Goal: Task Accomplishment & Management: Manage account settings

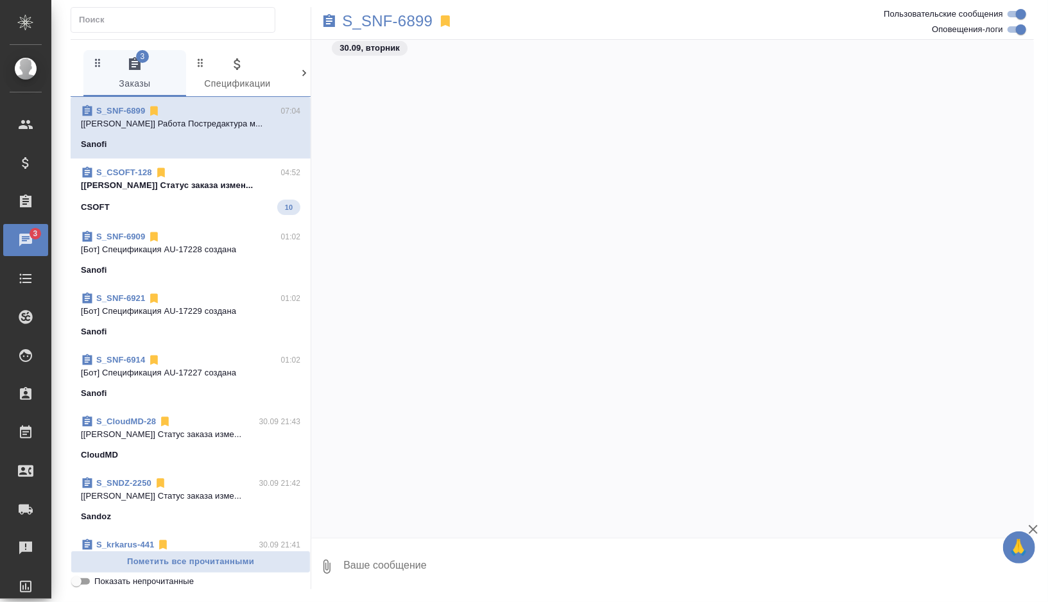
scroll to position [61134, 0]
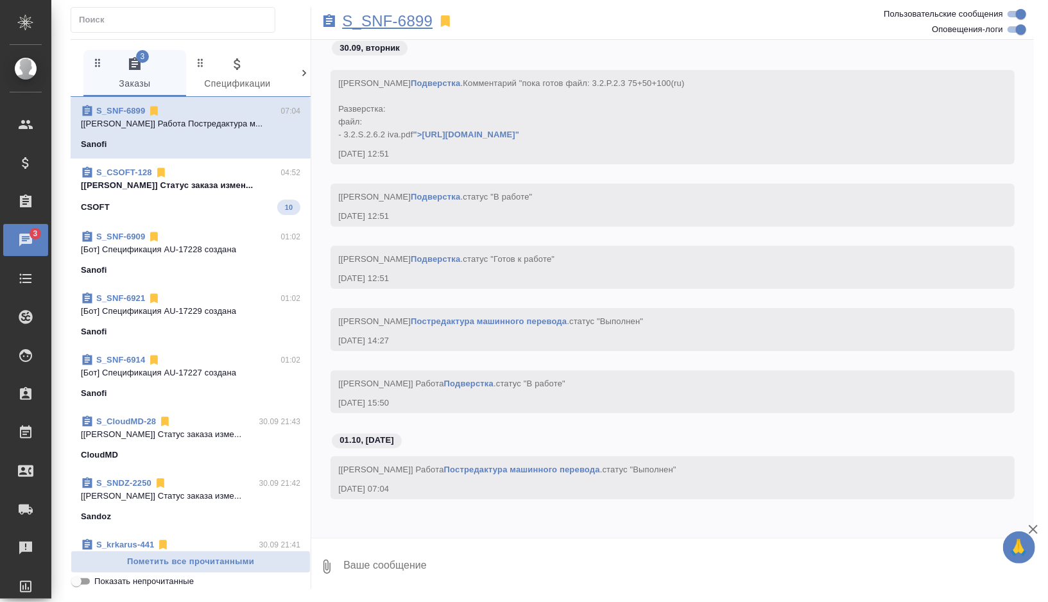
click at [413, 24] on p "S_SNF-6899" at bounding box center [387, 21] width 90 height 13
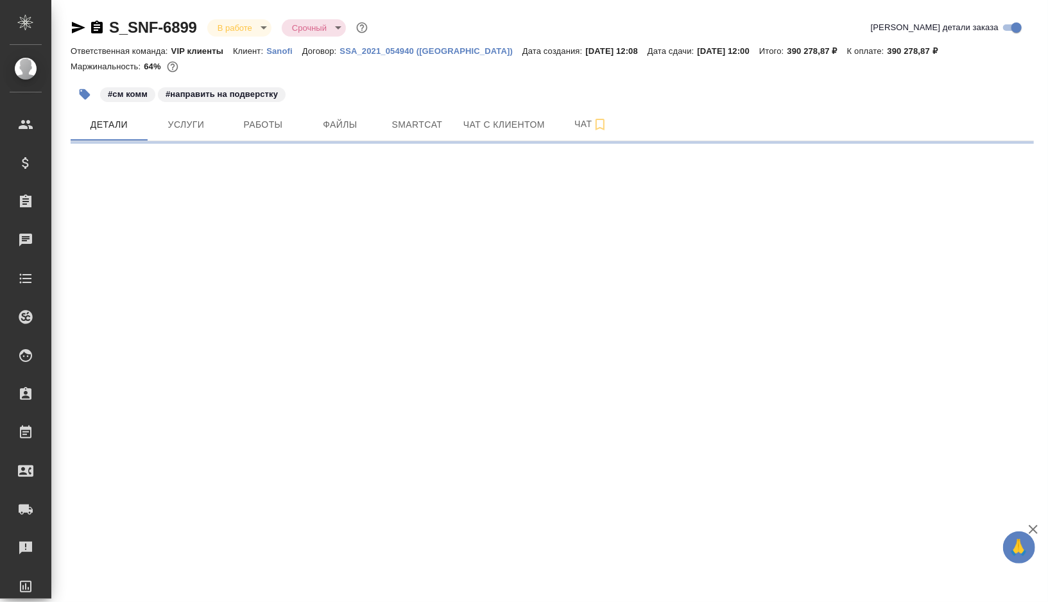
click at [268, 143] on div at bounding box center [552, 142] width 963 height 3
click at [275, 124] on span "Работы" at bounding box center [263, 125] width 62 height 16
select select "RU"
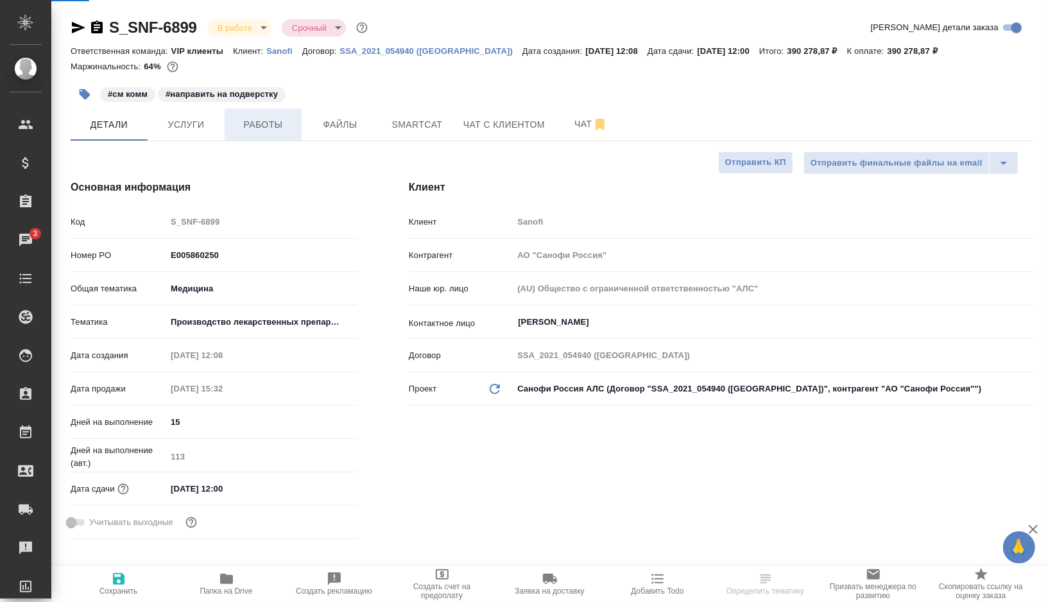
type textarea "x"
type input "Горшкова Валентина"
type input "Комаров Роман"
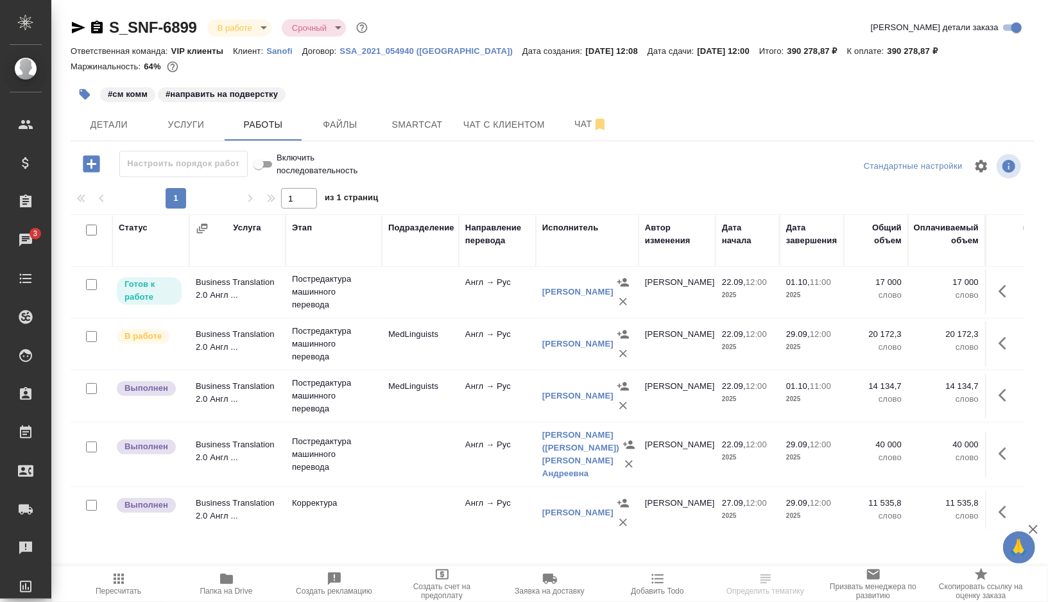
scroll to position [329, 0]
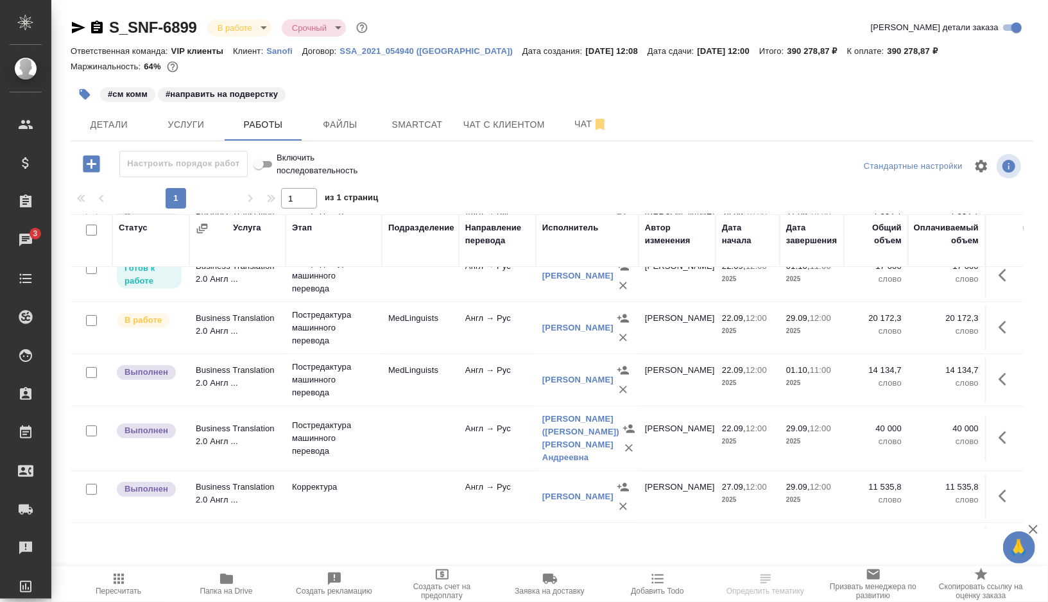
click at [443, 382] on td "MedLinguists" at bounding box center [420, 379] width 77 height 45
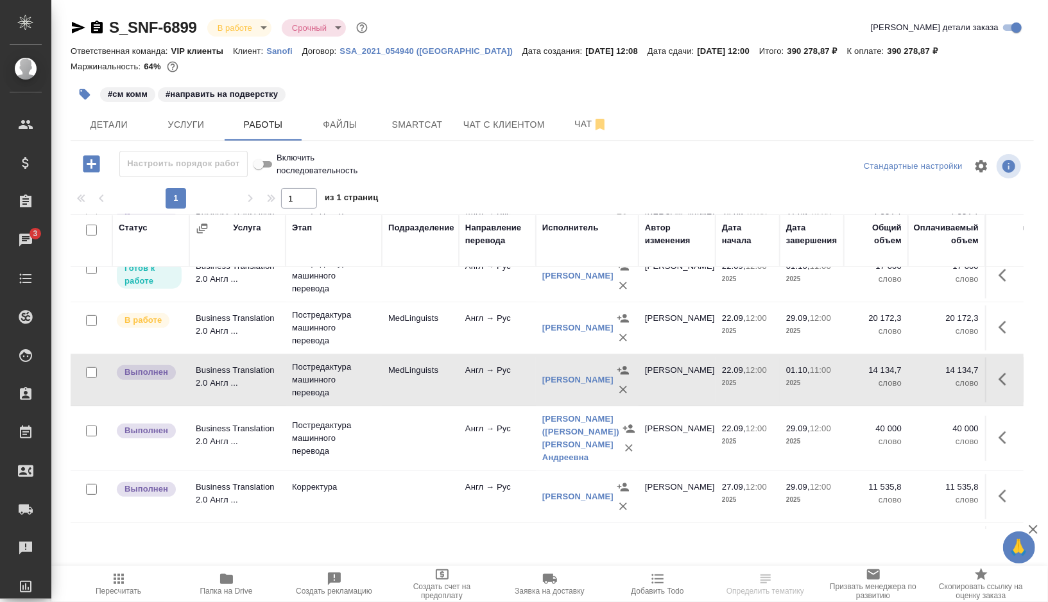
click at [443, 382] on td "MedLinguists" at bounding box center [420, 379] width 77 height 45
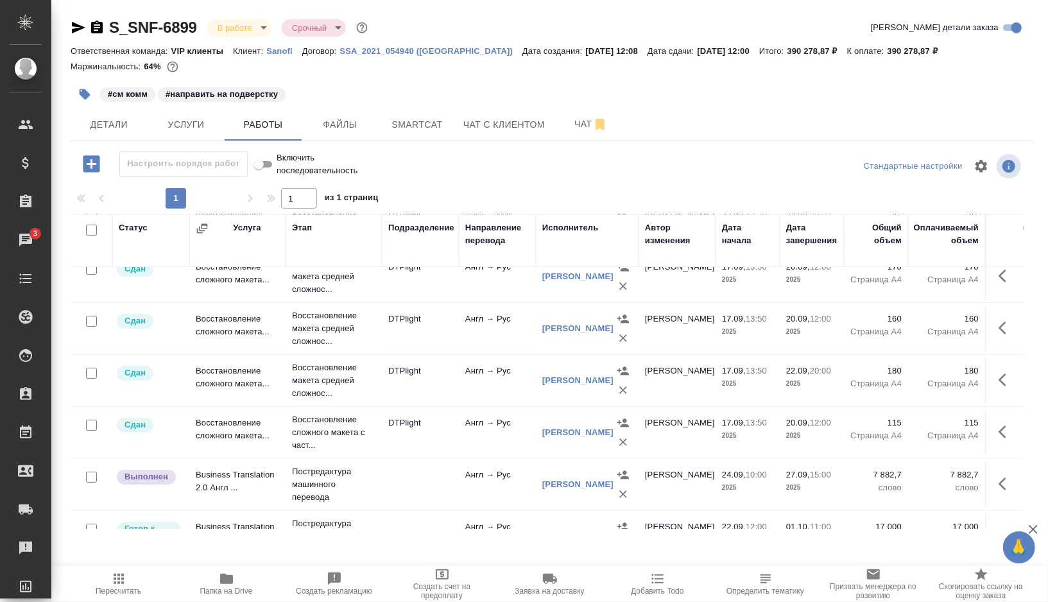
scroll to position [0, 0]
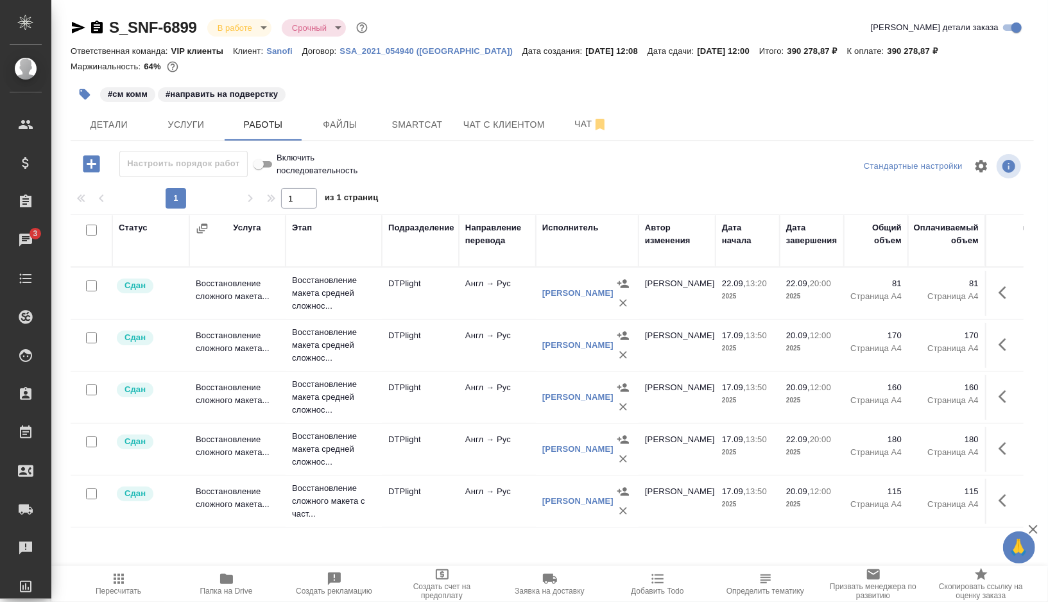
click at [431, 339] on td "DTPlight" at bounding box center [420, 345] width 77 height 45
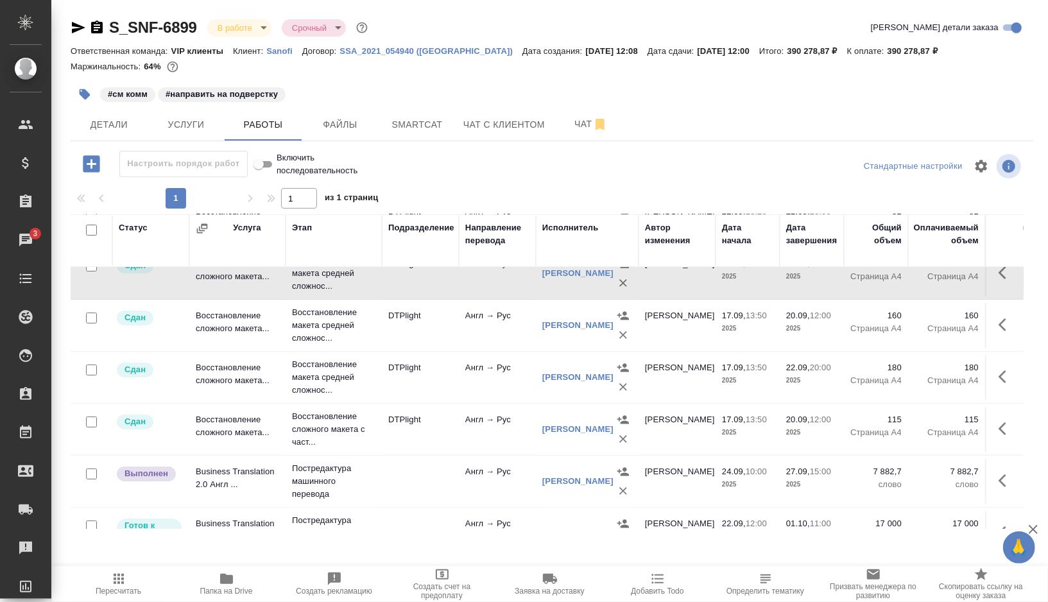
scroll to position [73, 0]
click at [446, 380] on td "DTPlight" at bounding box center [420, 376] width 77 height 45
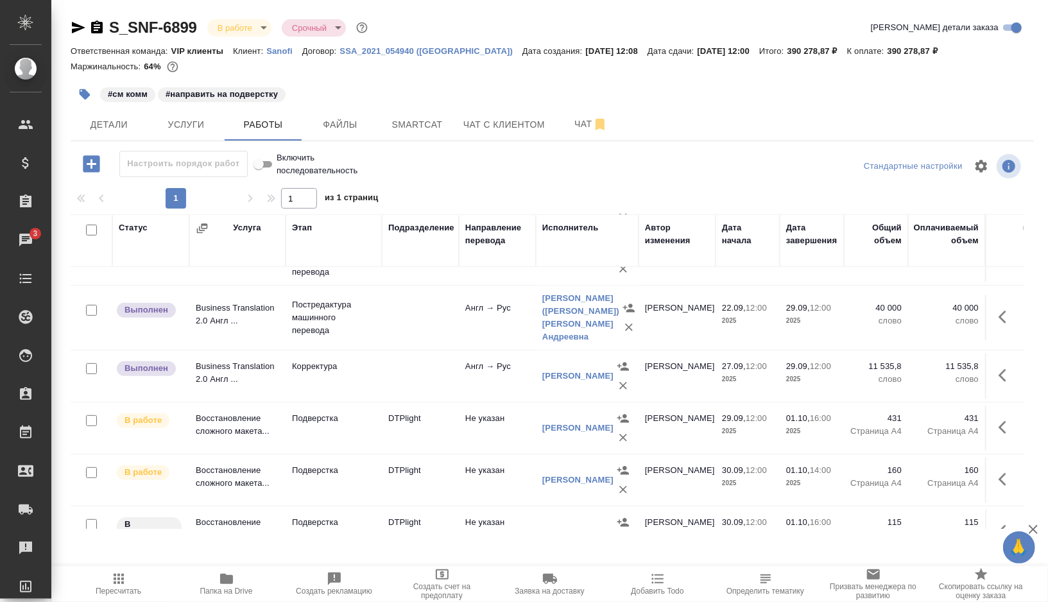
scroll to position [520, 0]
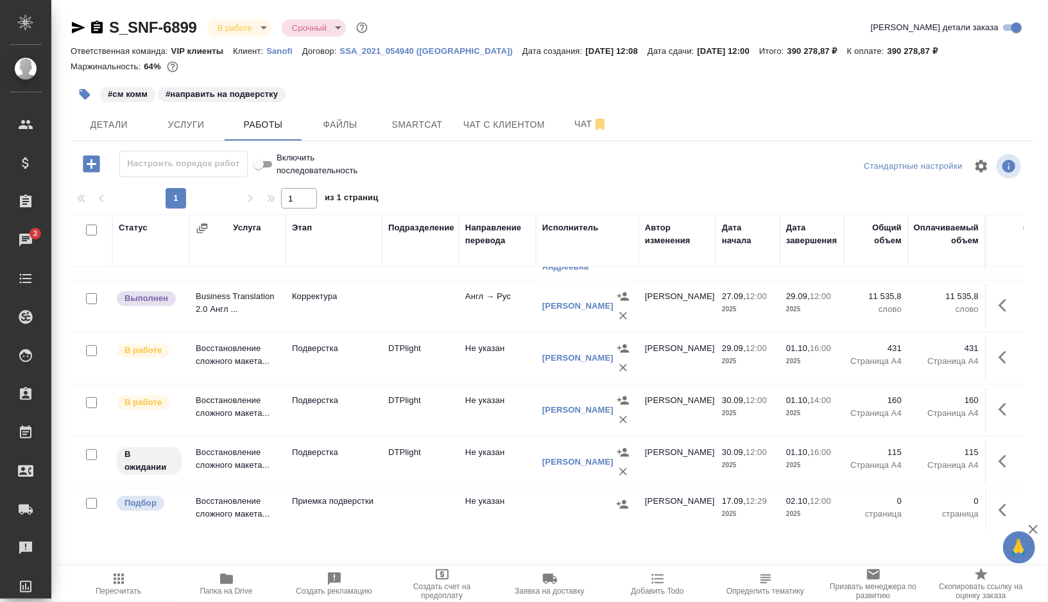
click at [420, 362] on td "DTPlight" at bounding box center [420, 358] width 77 height 45
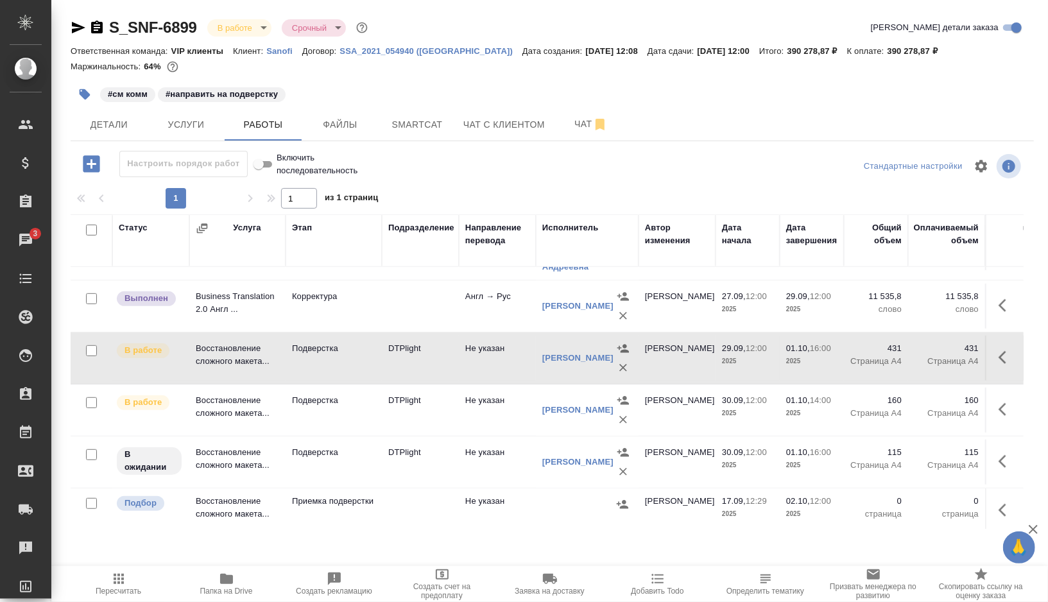
click at [420, 362] on td "DTPlight" at bounding box center [420, 358] width 77 height 45
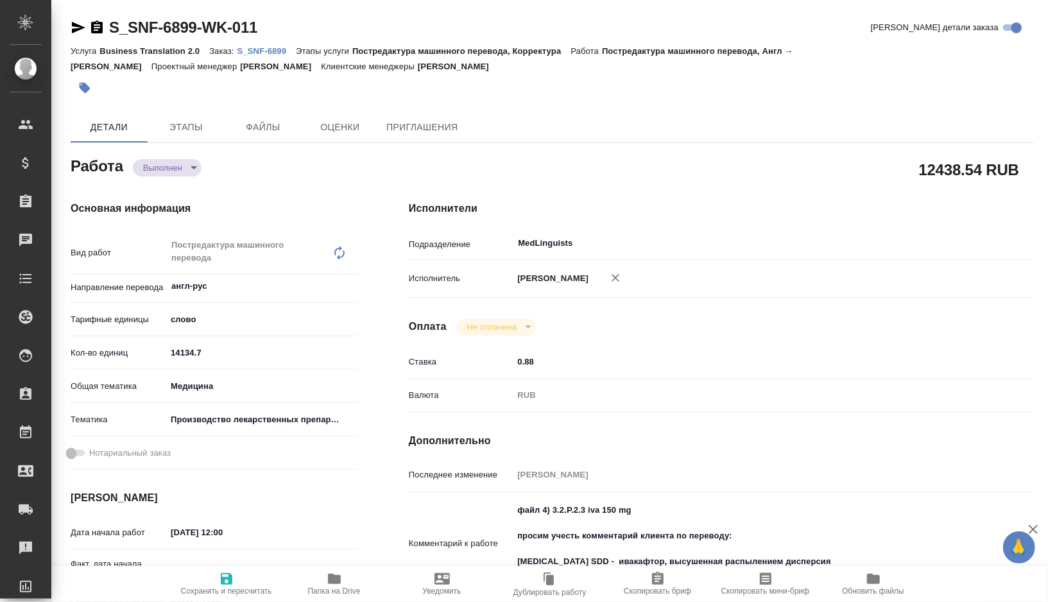
type textarea "x"
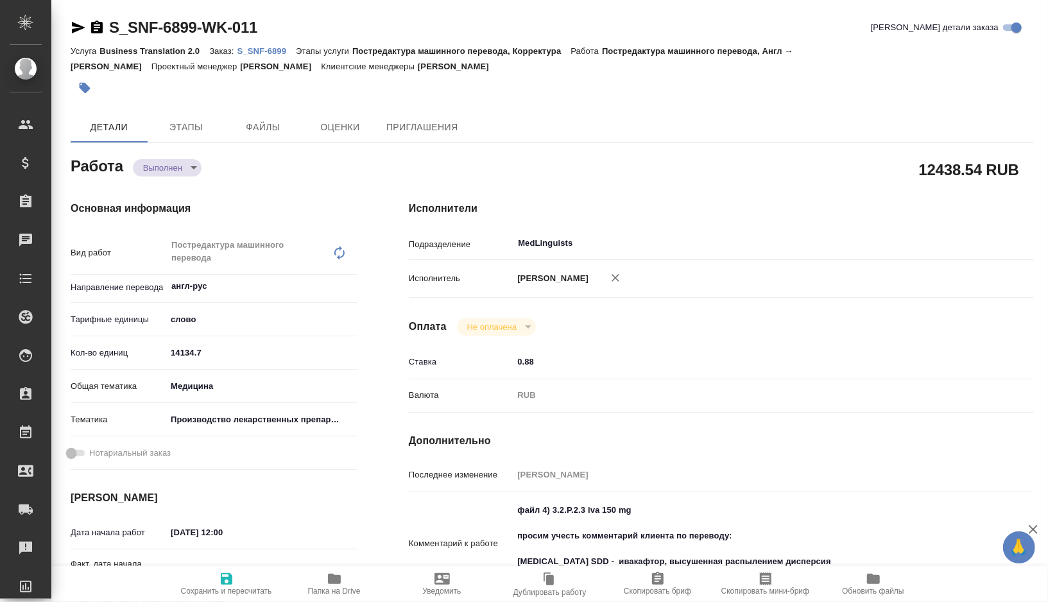
type textarea "x"
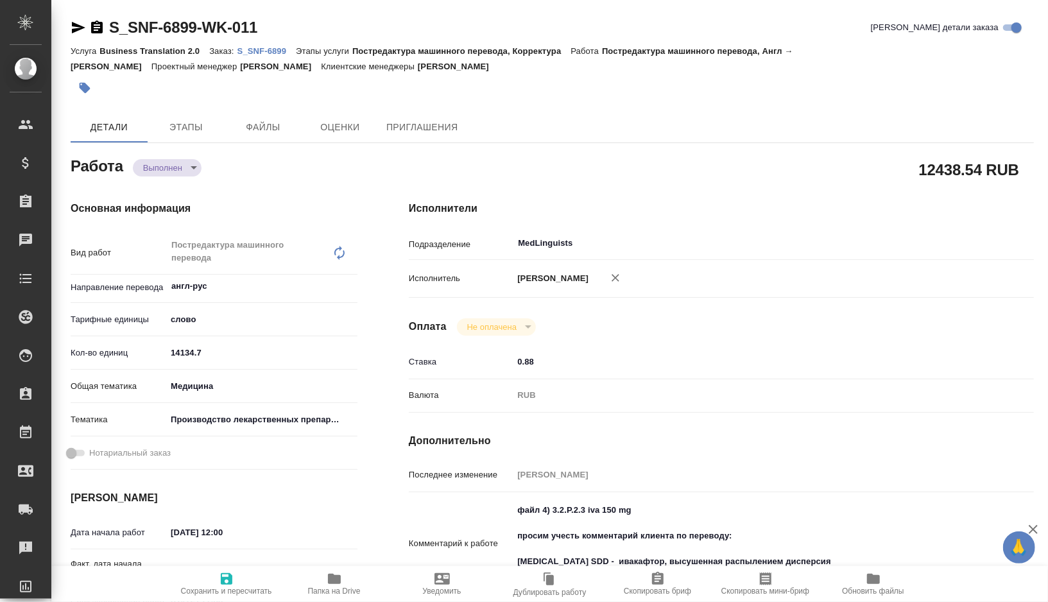
type textarea "x"
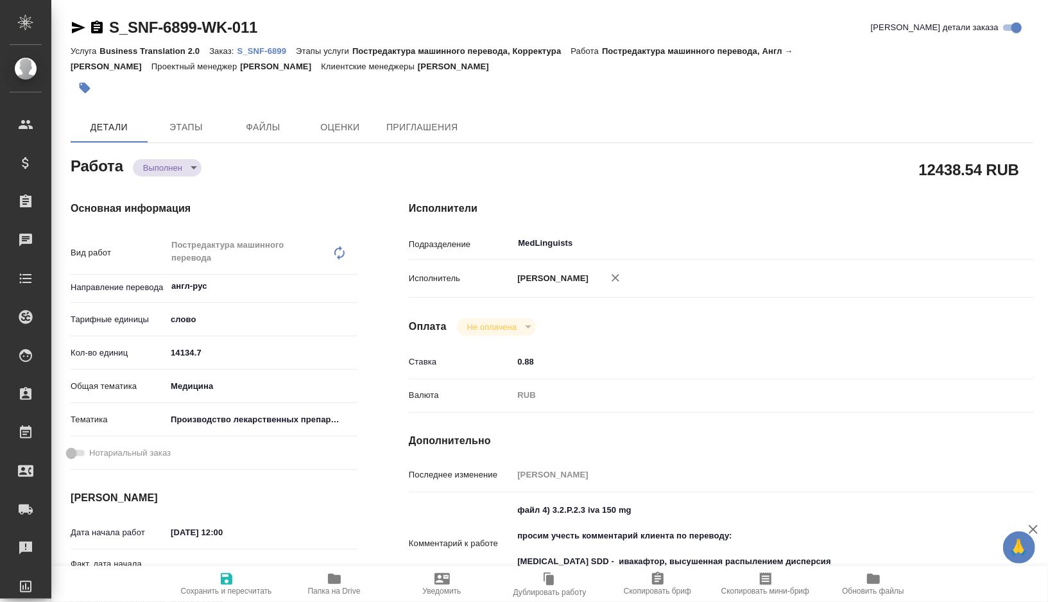
type textarea "x"
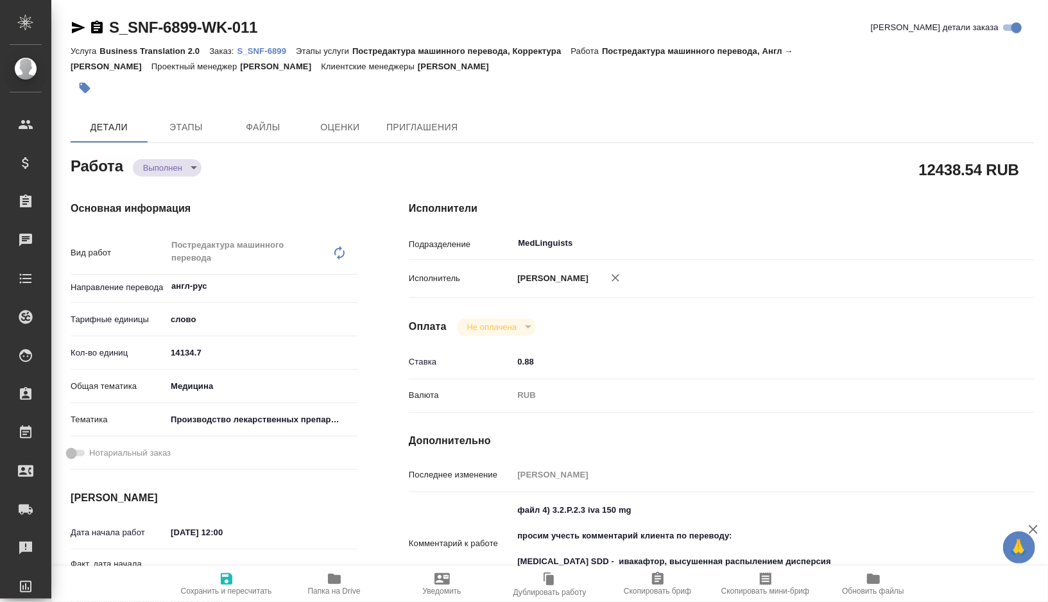
type textarea "x"
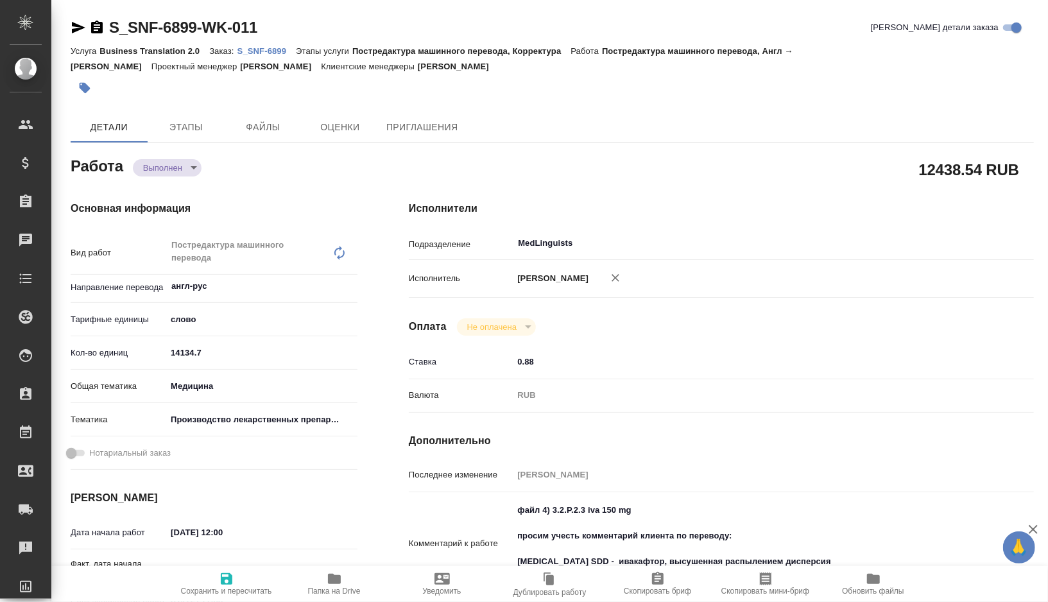
click at [330, 583] on icon "button" at bounding box center [334, 579] width 13 height 10
type textarea "x"
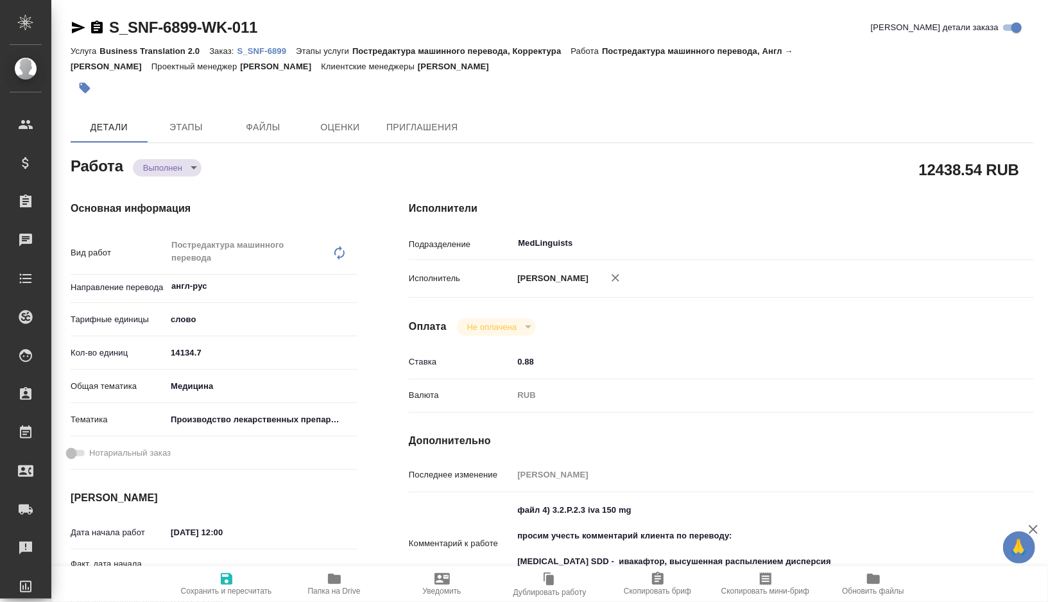
type textarea "x"
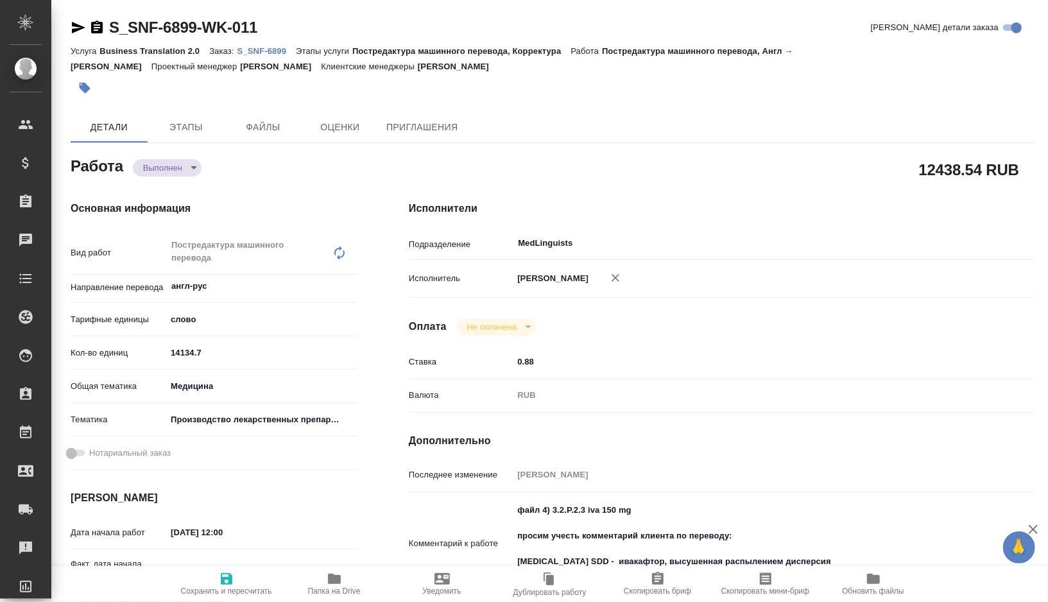
type textarea "x"
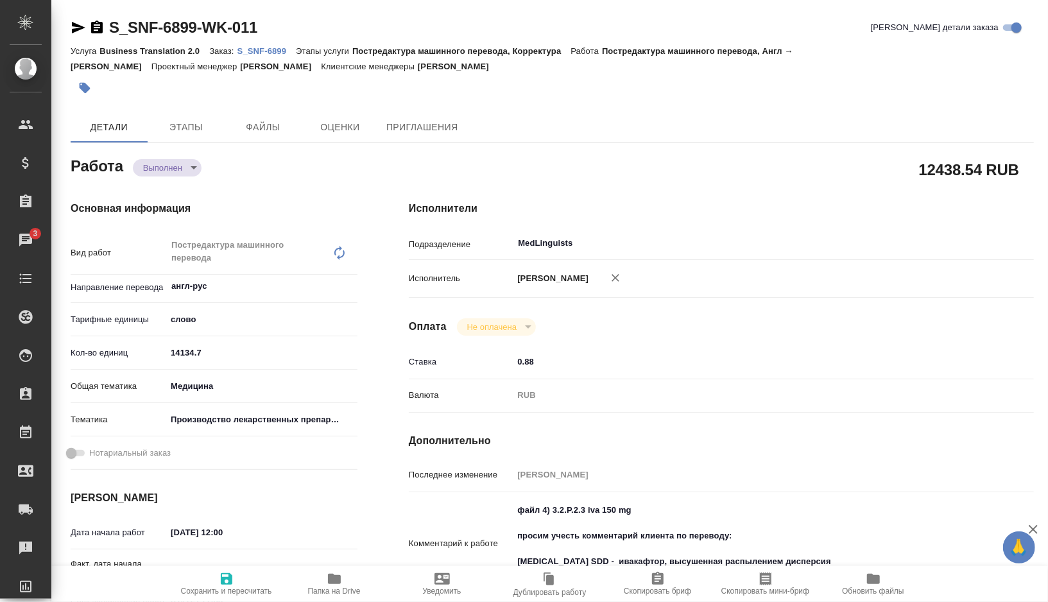
type textarea "x"
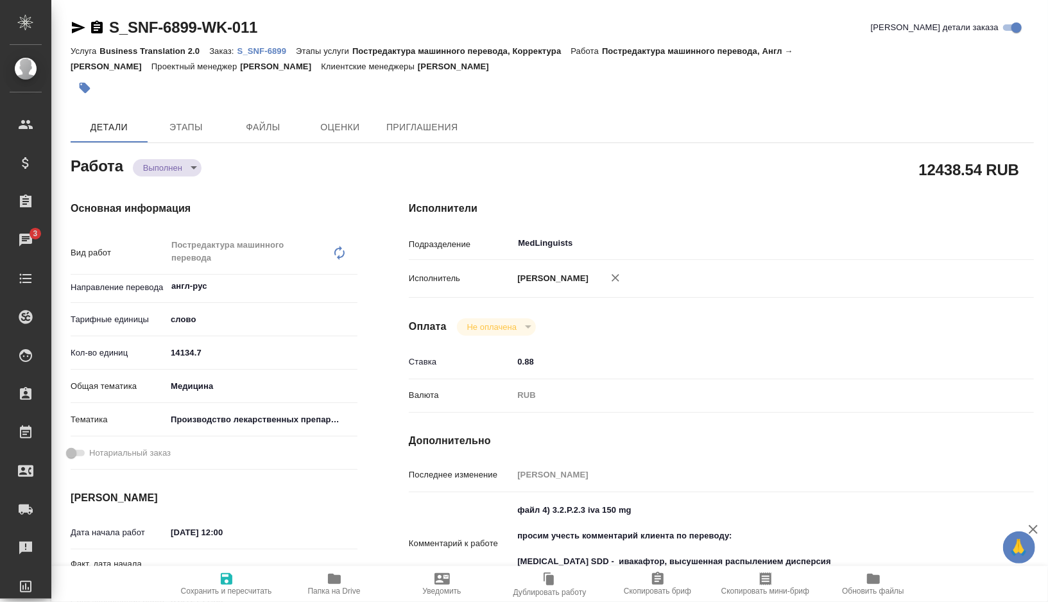
type textarea "x"
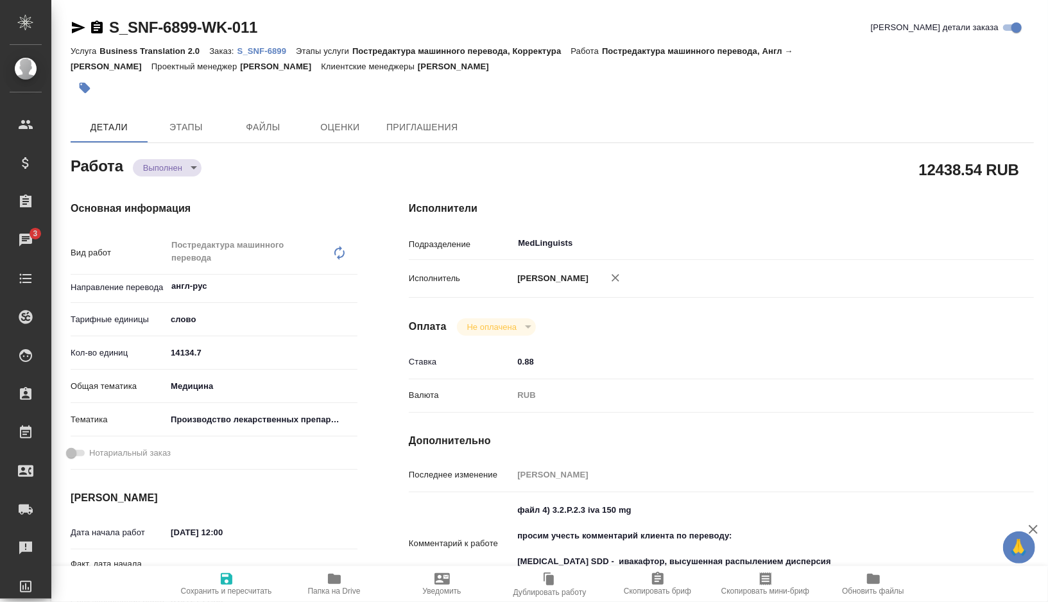
type textarea "x"
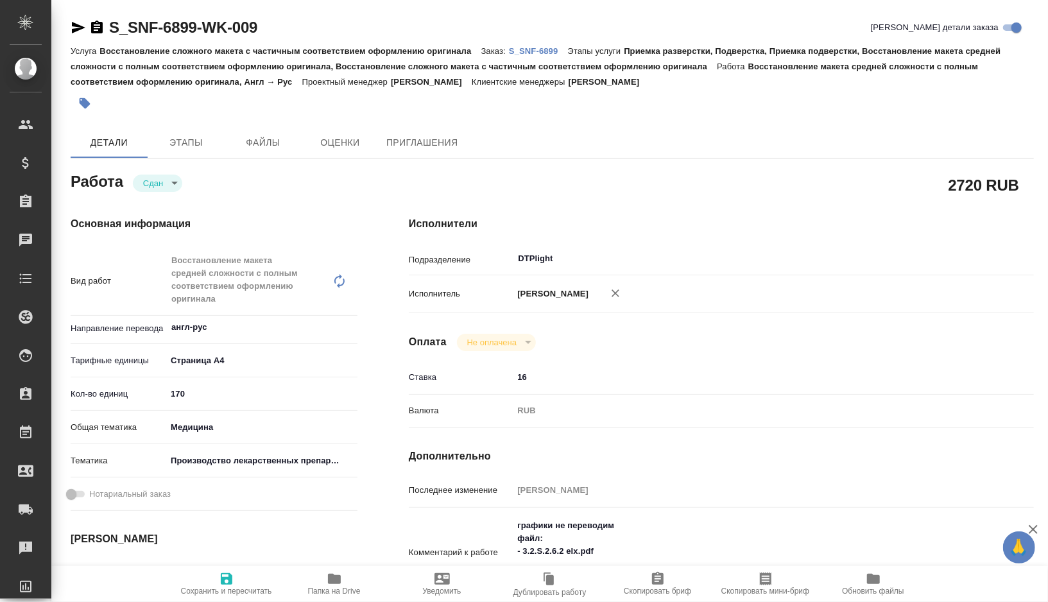
type textarea "x"
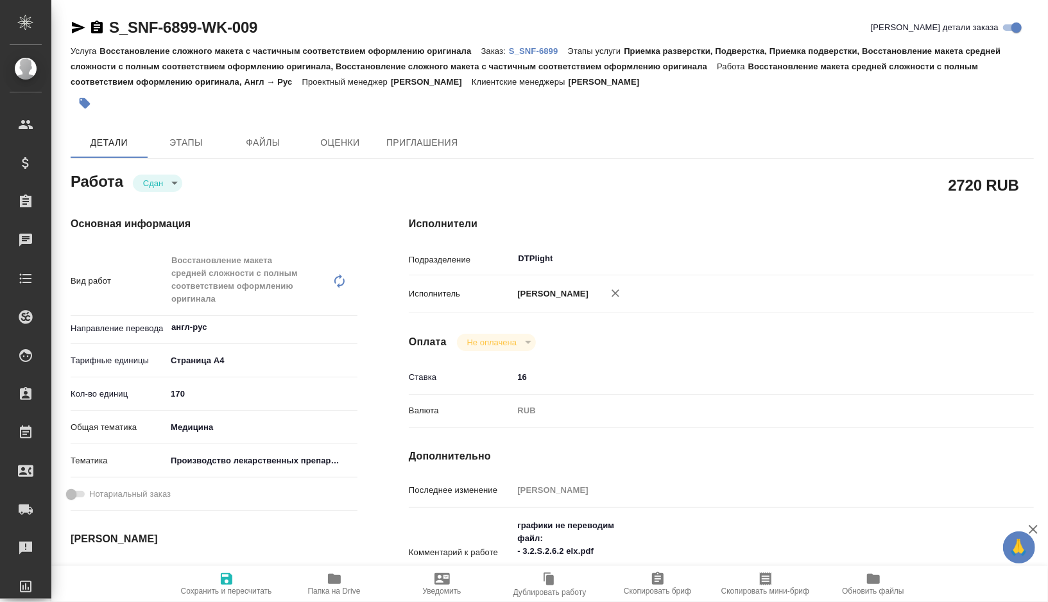
type textarea "x"
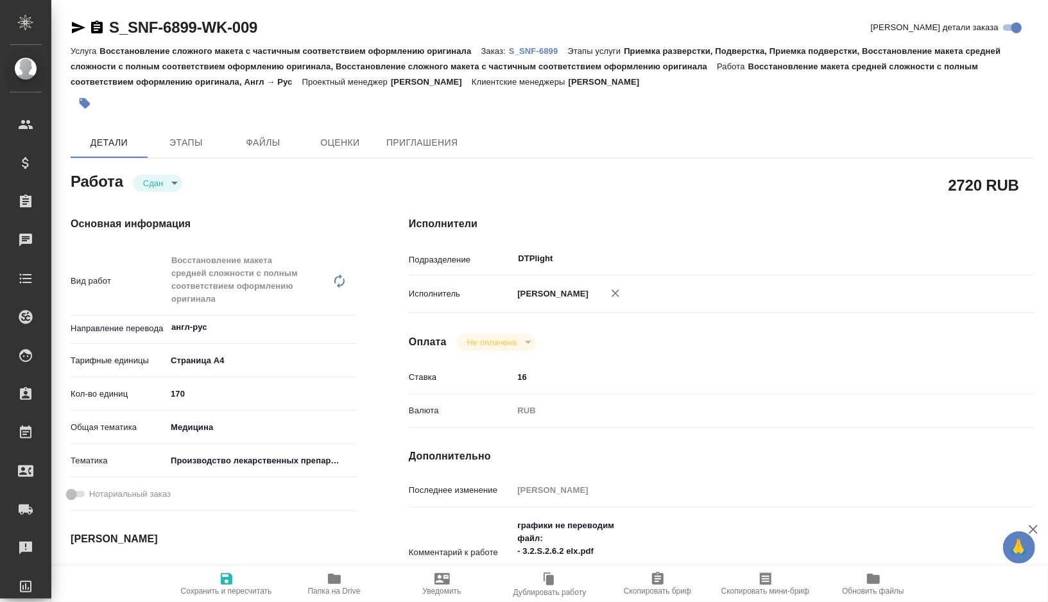
type textarea "x"
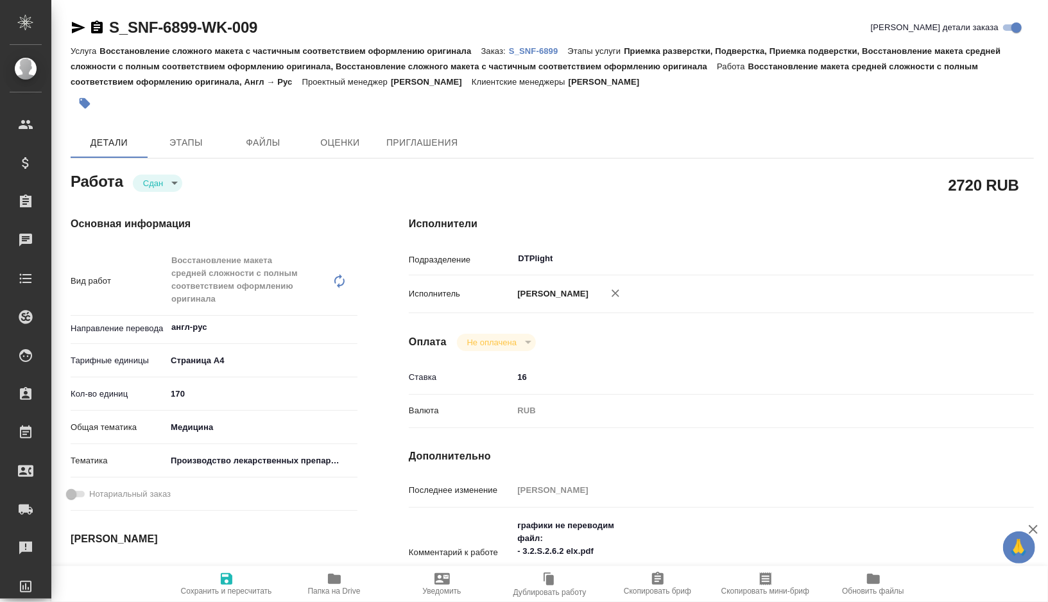
type textarea "x"
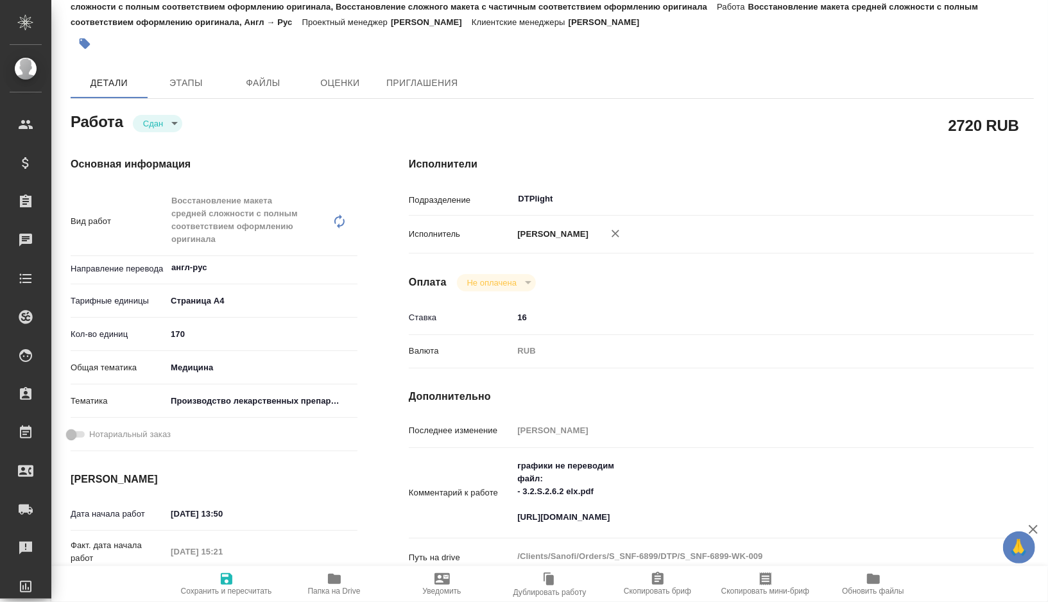
type textarea "x"
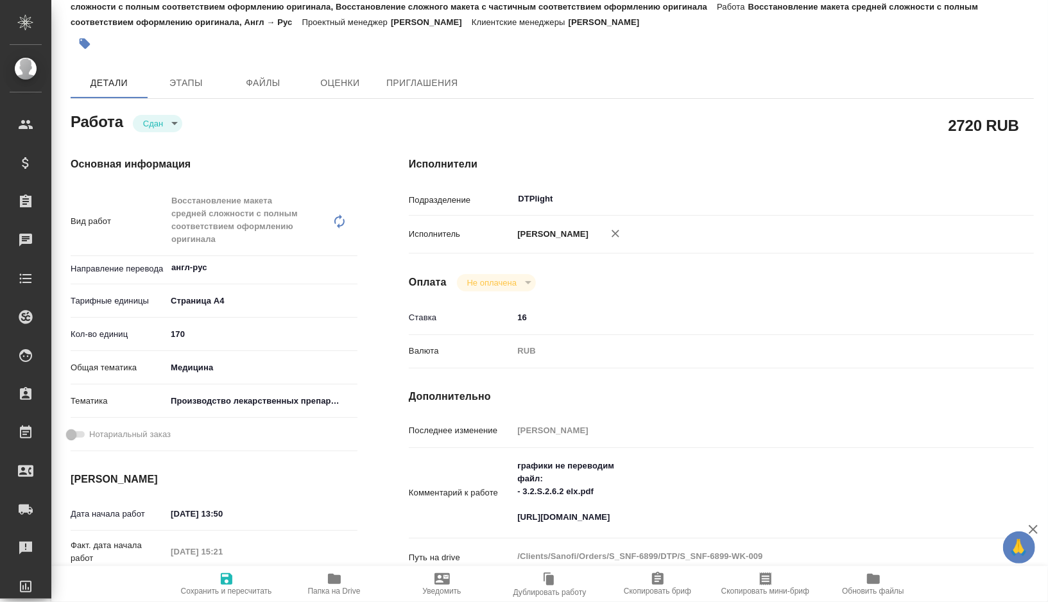
scroll to position [78, 0]
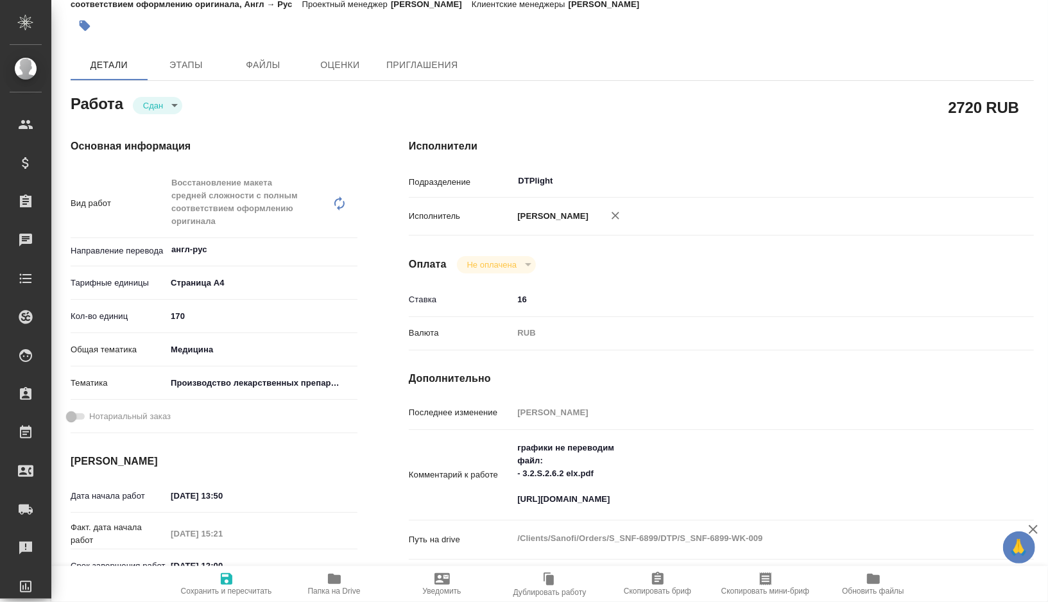
type textarea "x"
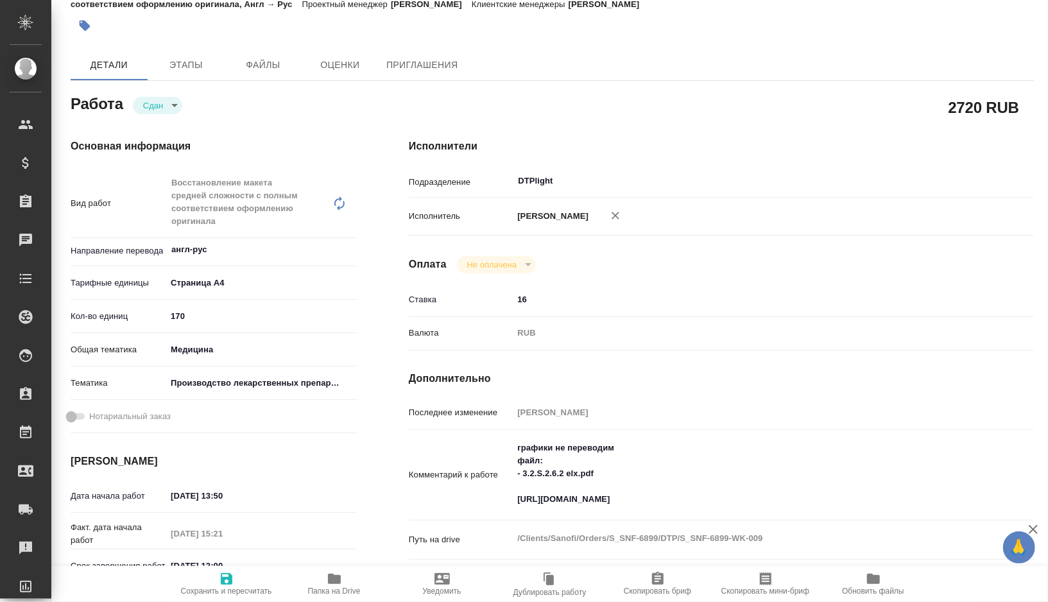
type textarea "x"
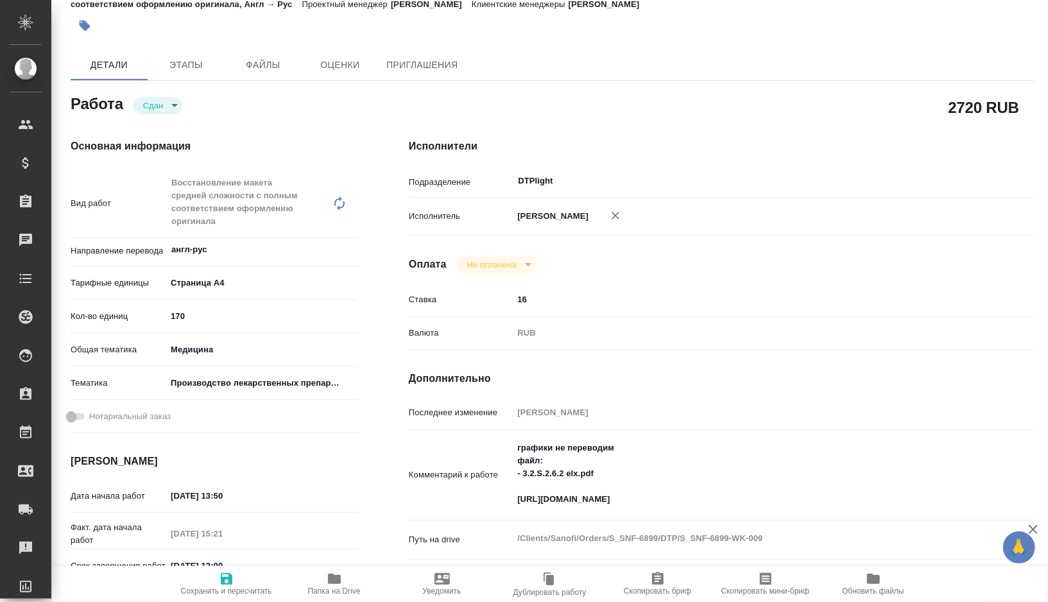
type textarea "x"
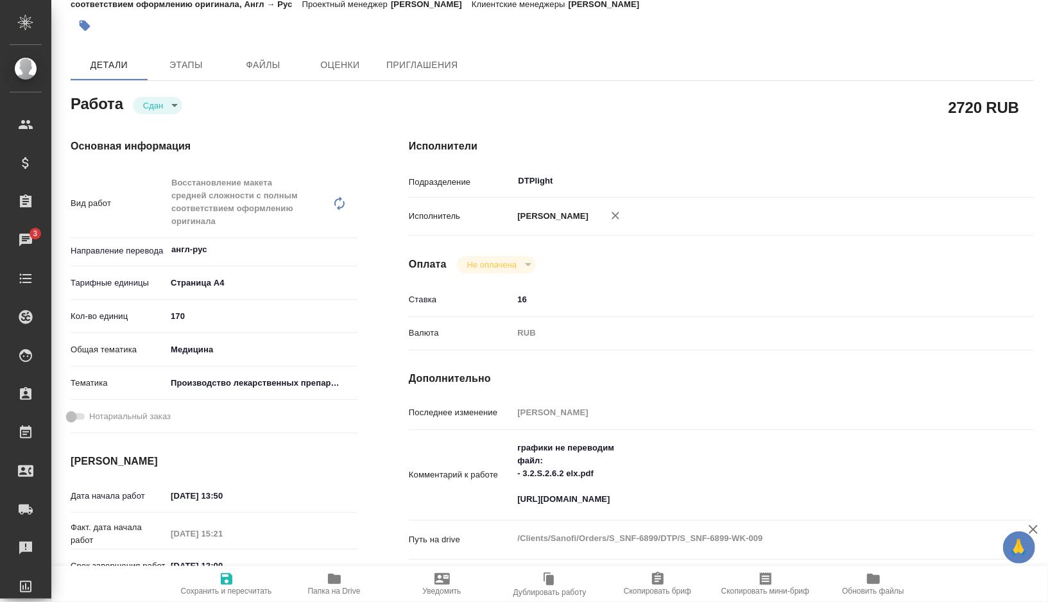
click at [325, 579] on span "Папка на Drive" at bounding box center [334, 583] width 92 height 24
type textarea "x"
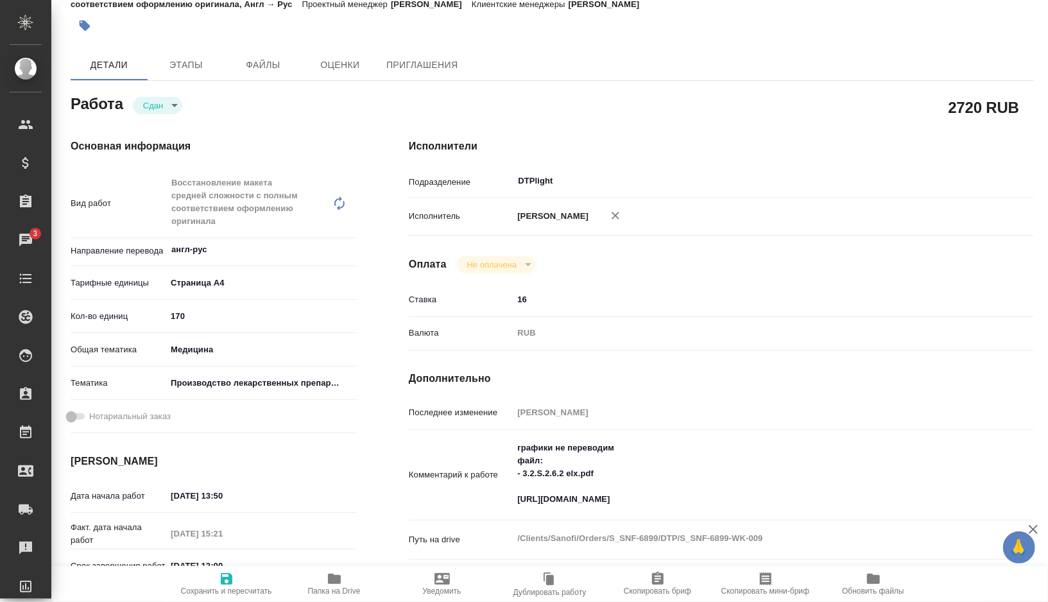
type textarea "x"
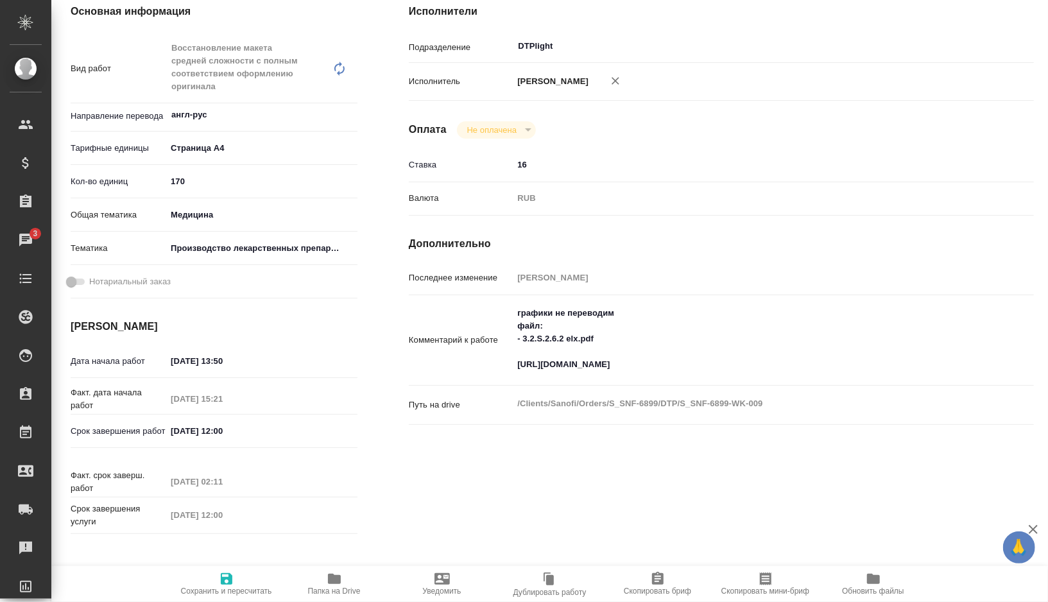
scroll to position [0, 0]
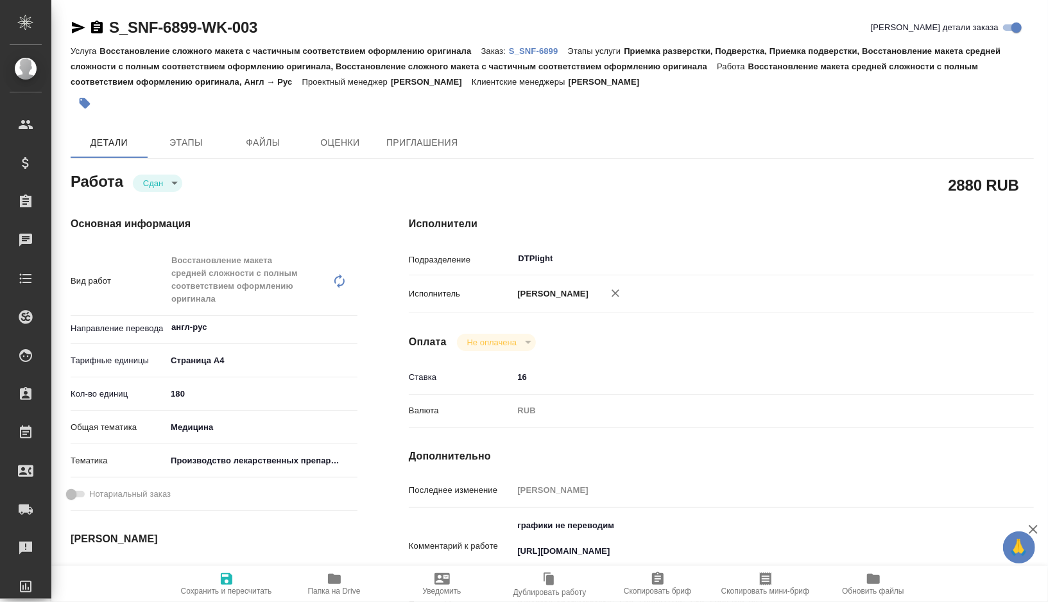
type textarea "x"
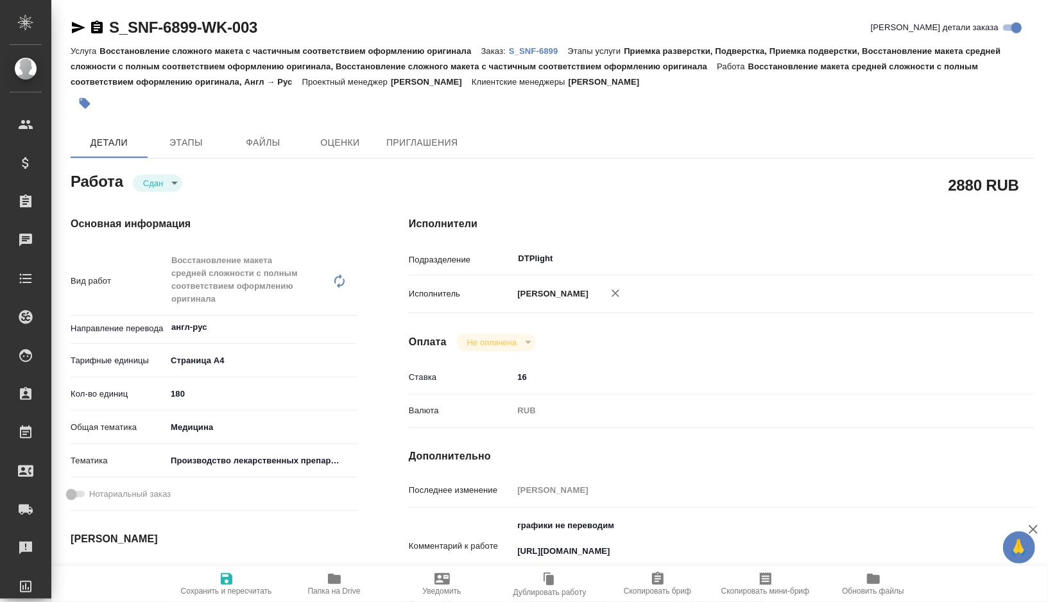
type textarea "x"
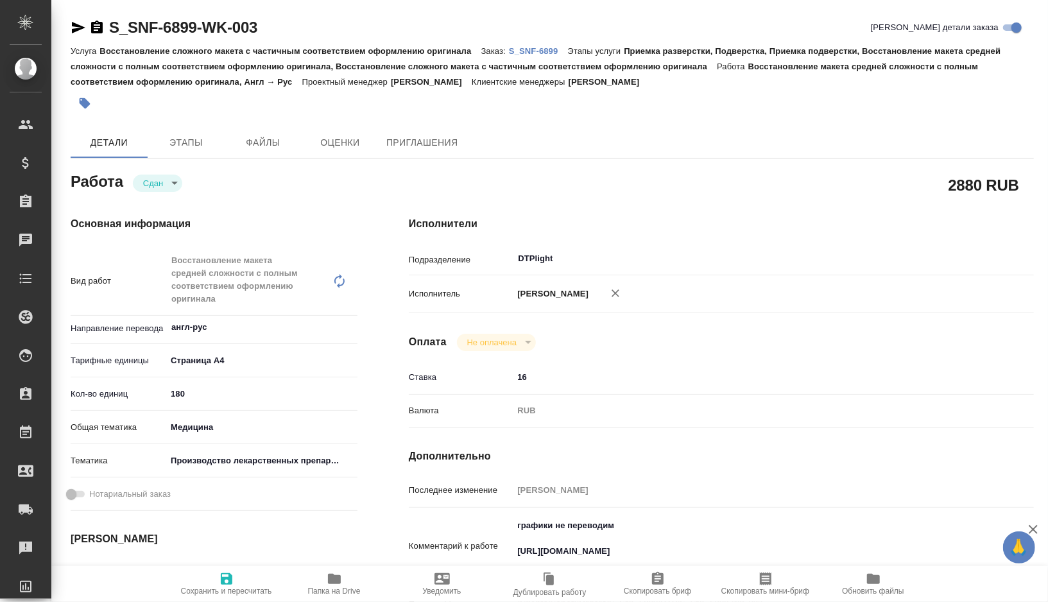
scroll to position [75, 0]
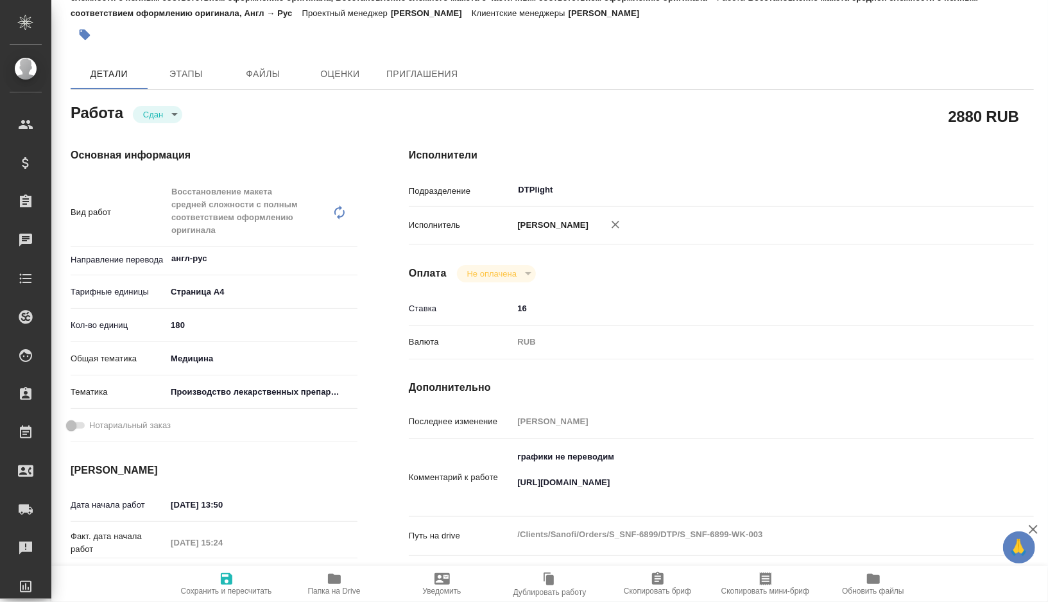
type textarea "x"
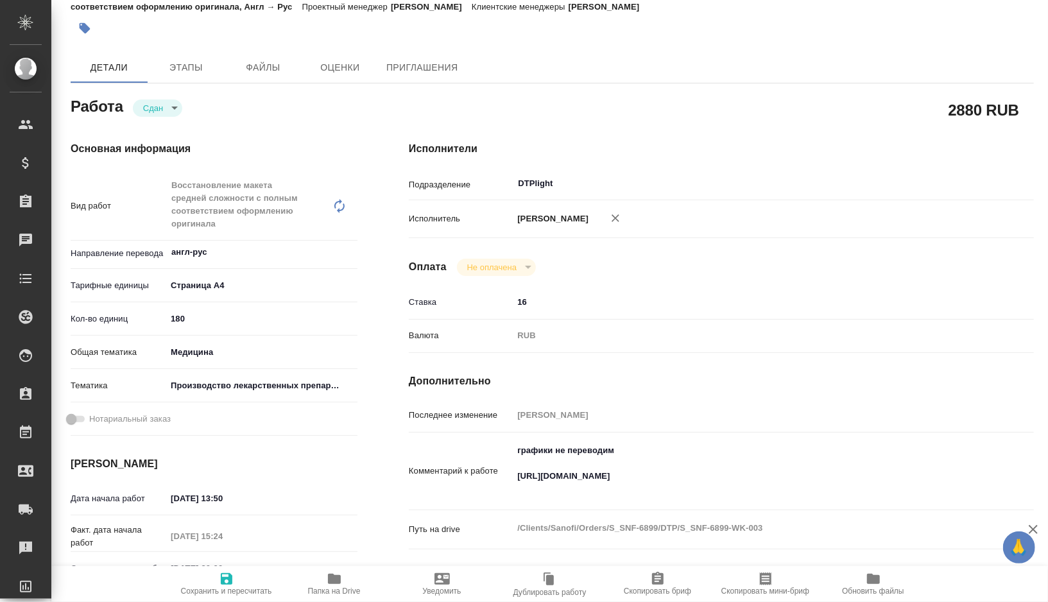
type textarea "x"
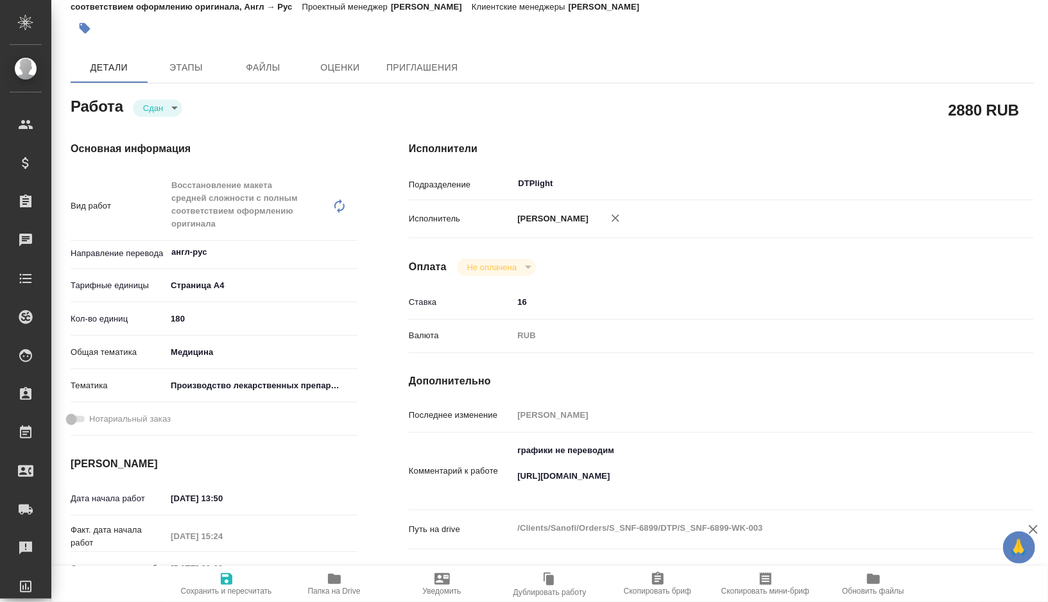
type textarea "x"
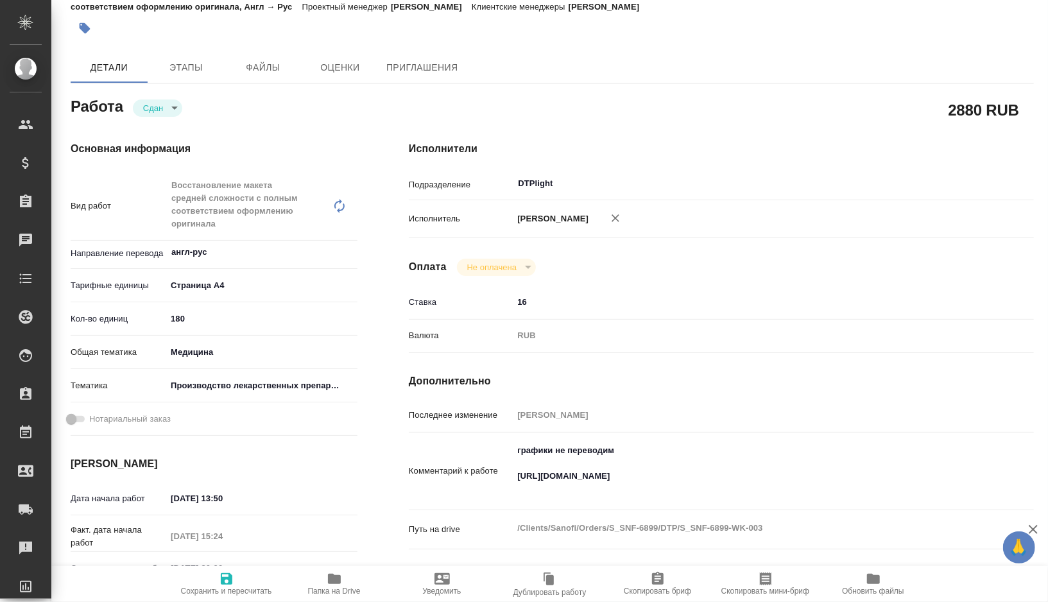
type textarea "x"
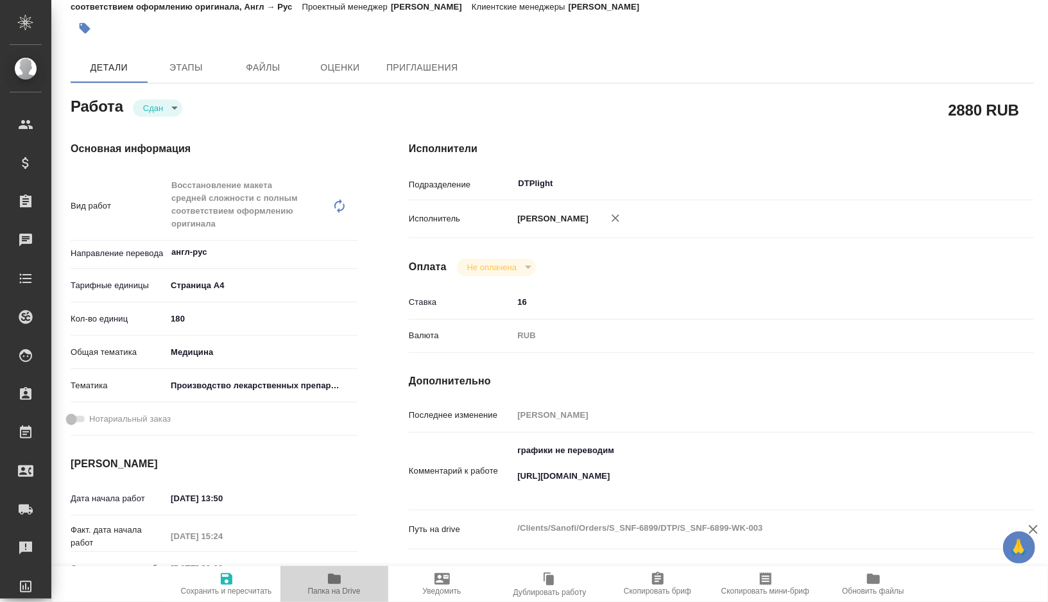
click at [337, 574] on icon "button" at bounding box center [334, 578] width 15 height 15
type textarea "x"
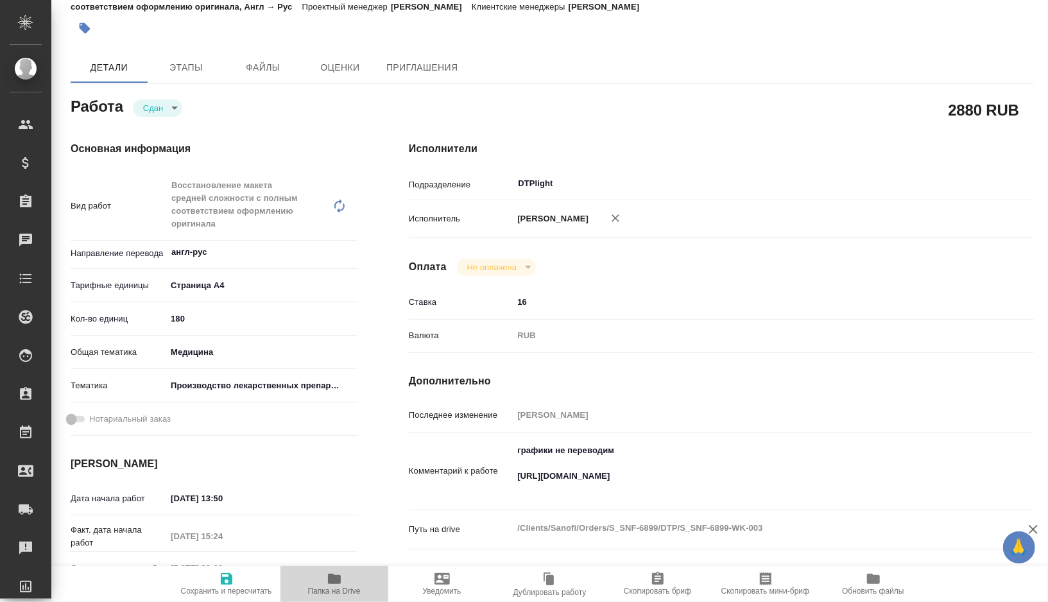
type textarea "x"
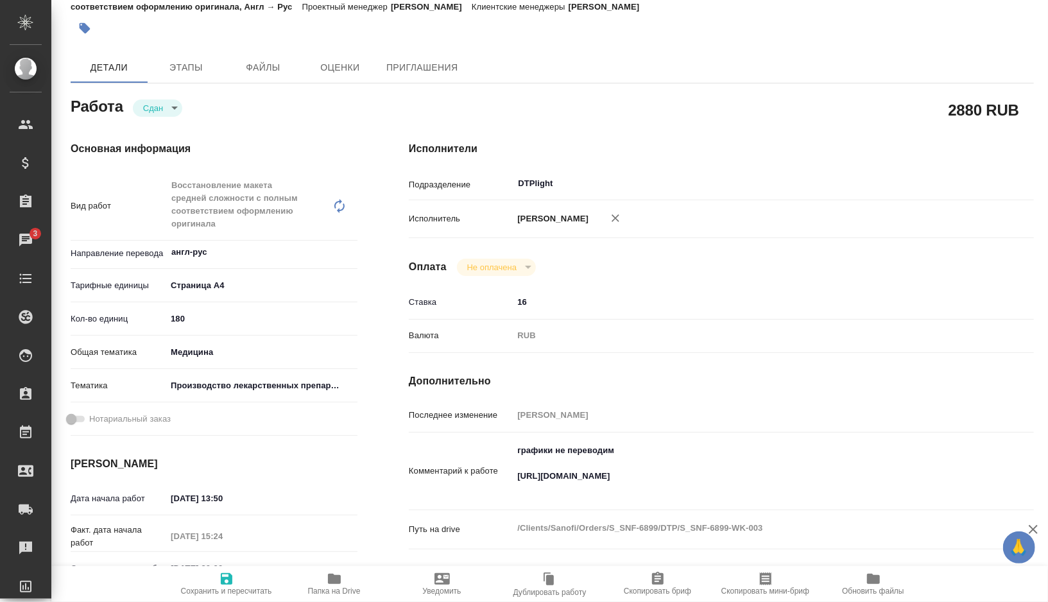
type textarea "x"
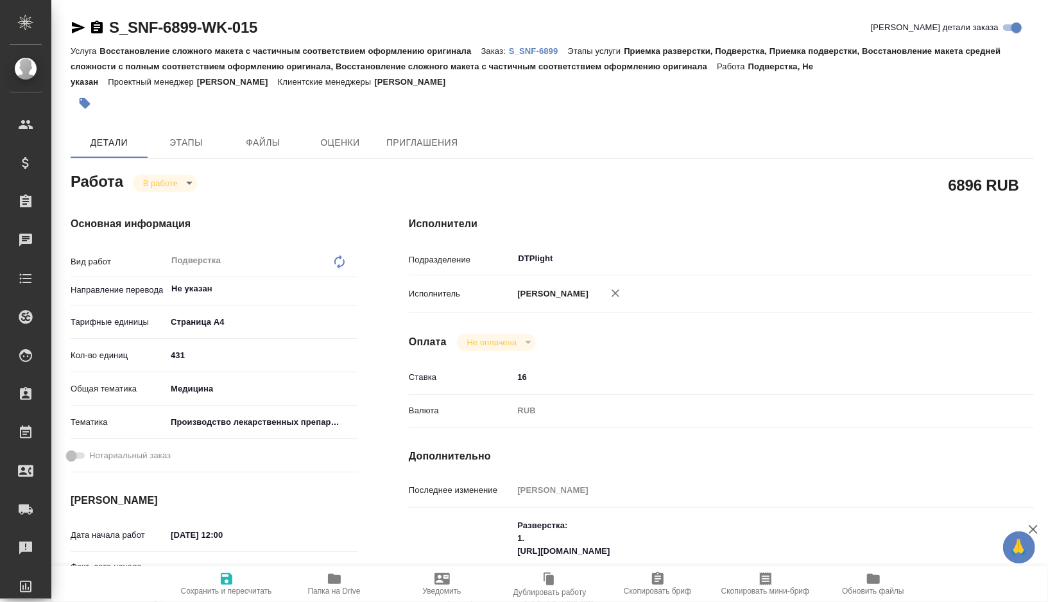
type textarea "x"
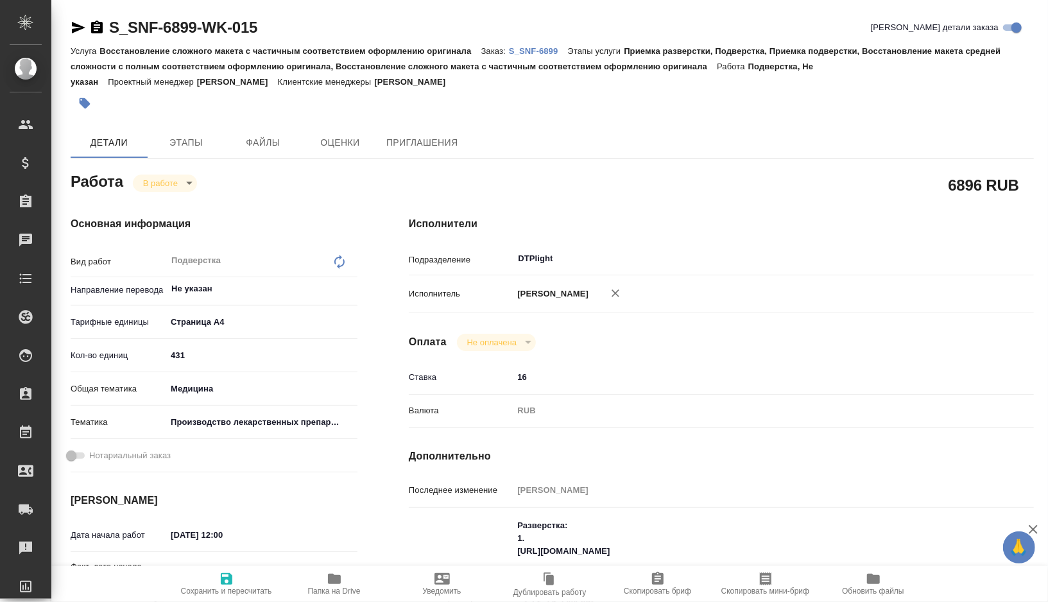
type textarea "x"
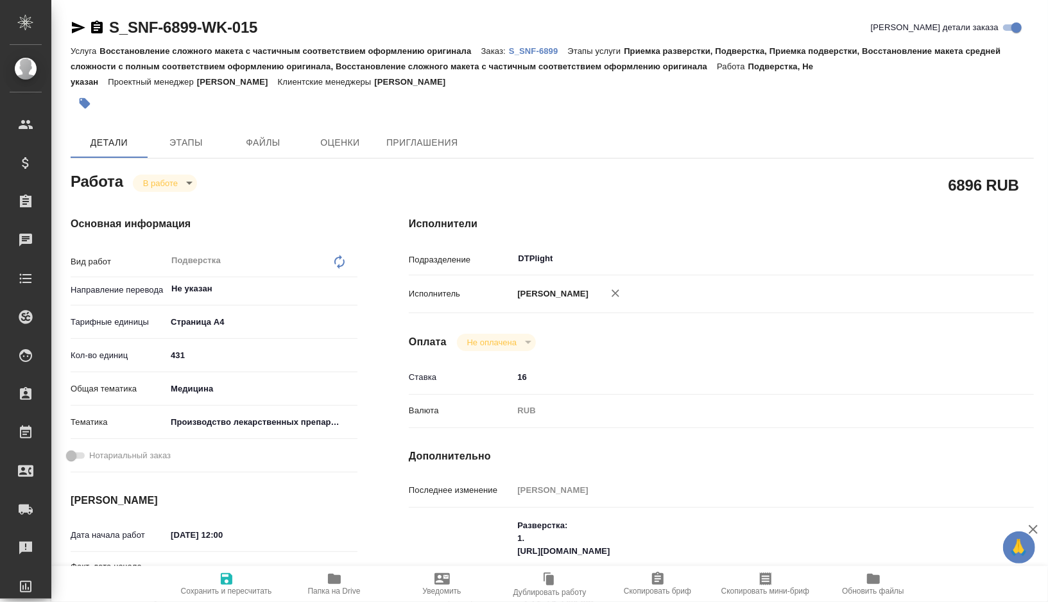
type textarea "x"
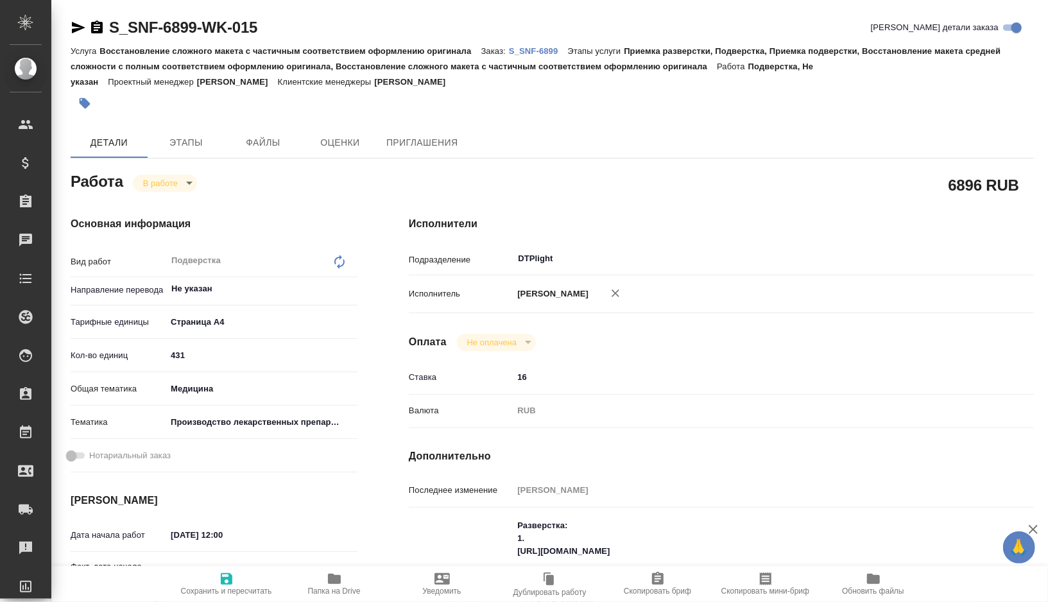
type textarea "x"
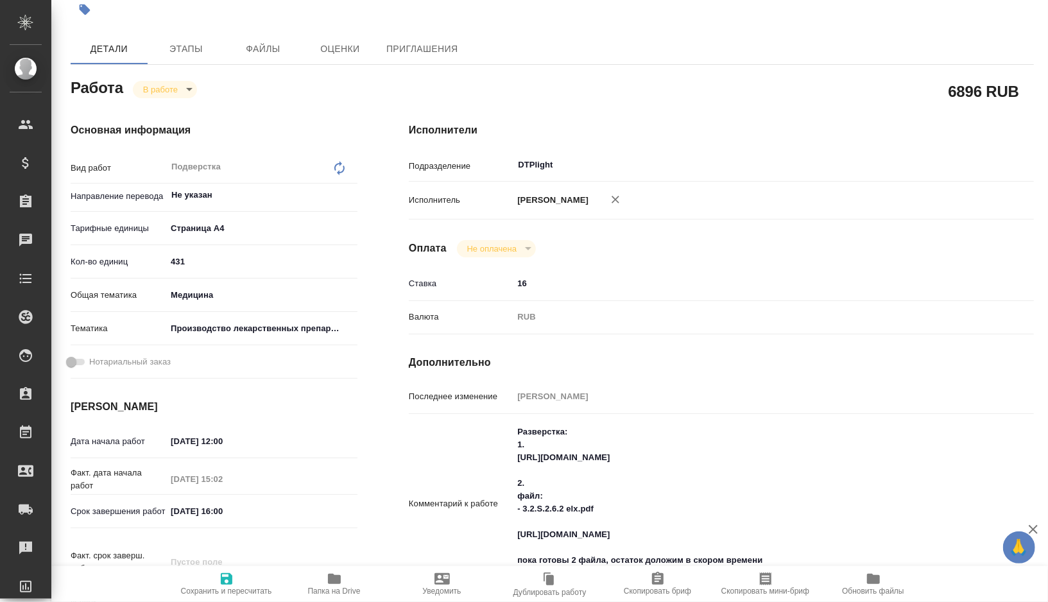
type textarea "x"
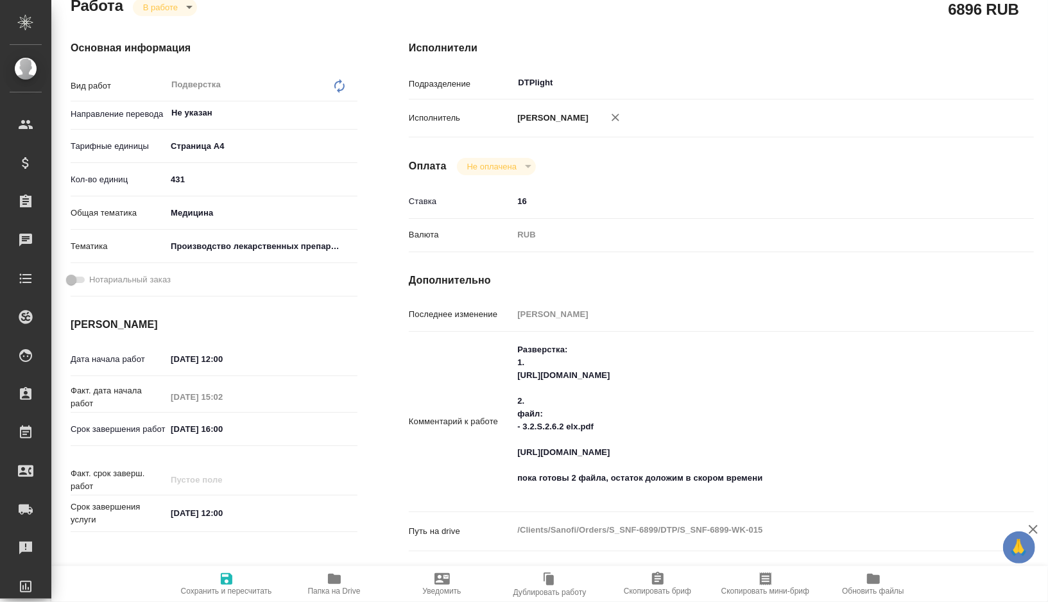
type textarea "x"
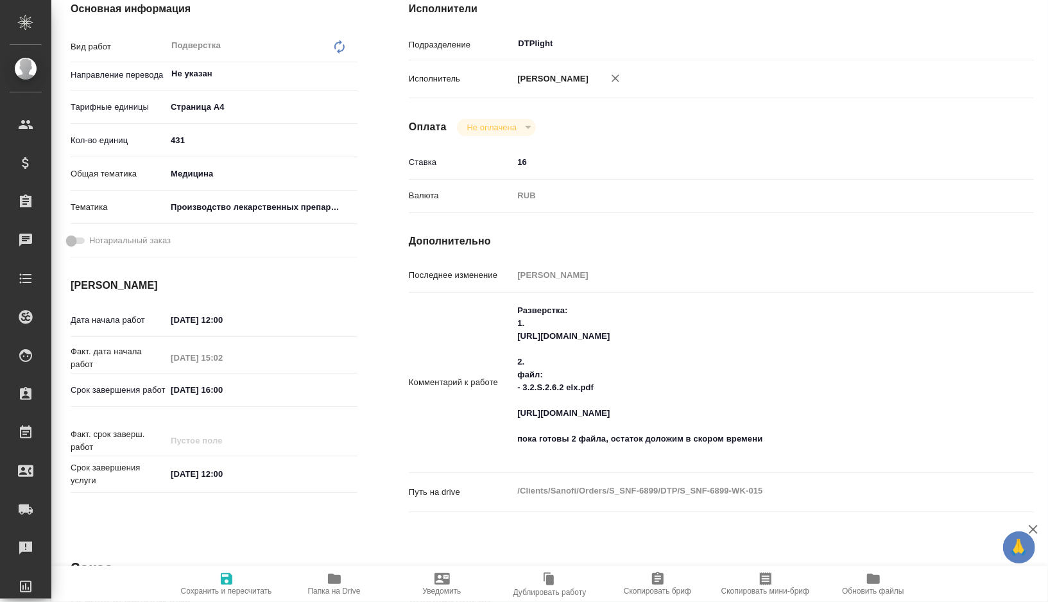
type textarea "x"
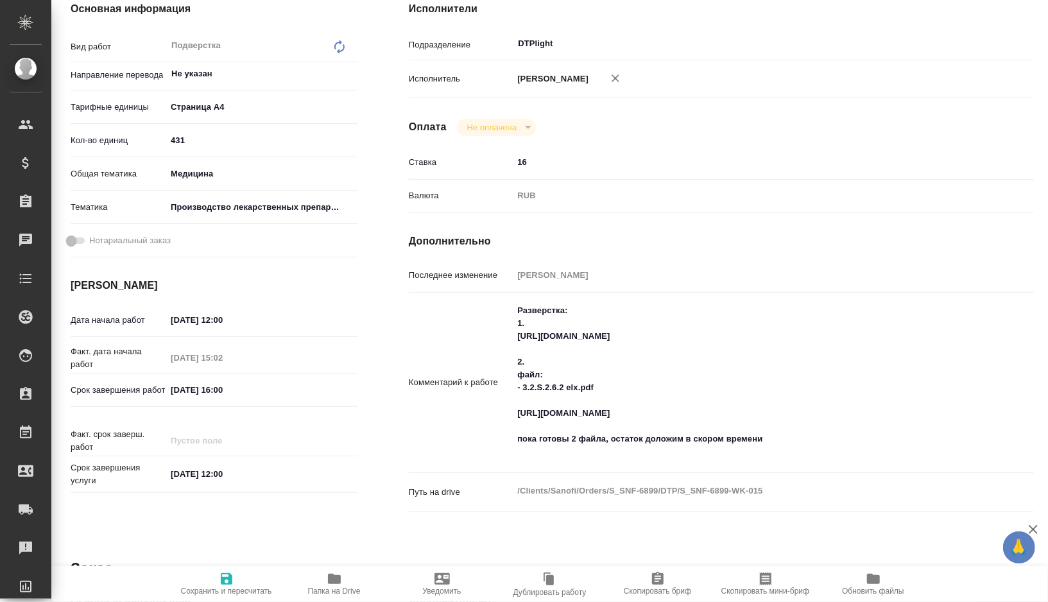
scroll to position [220, 0]
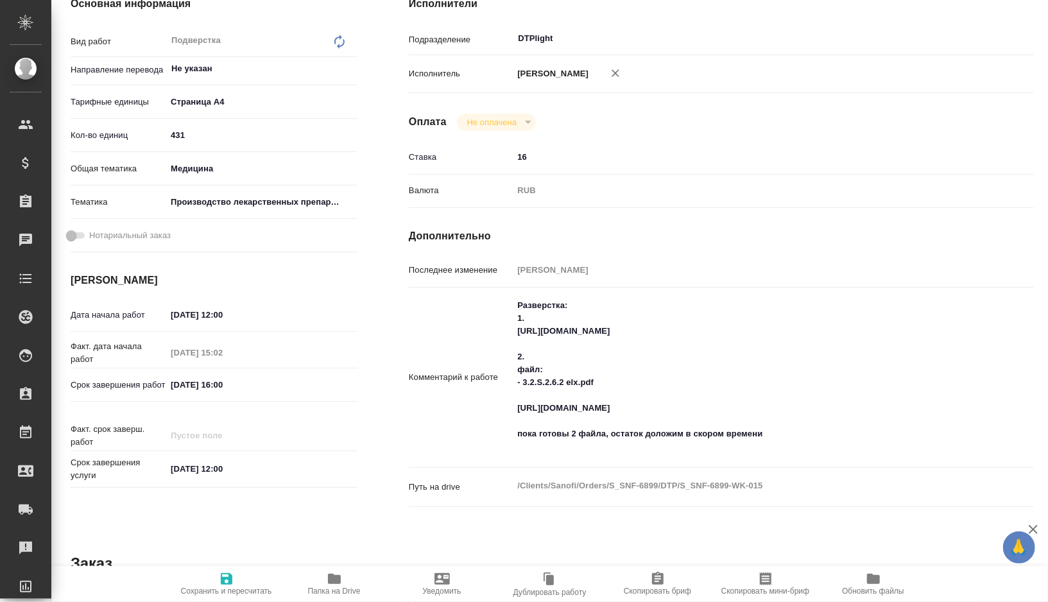
type textarea "x"
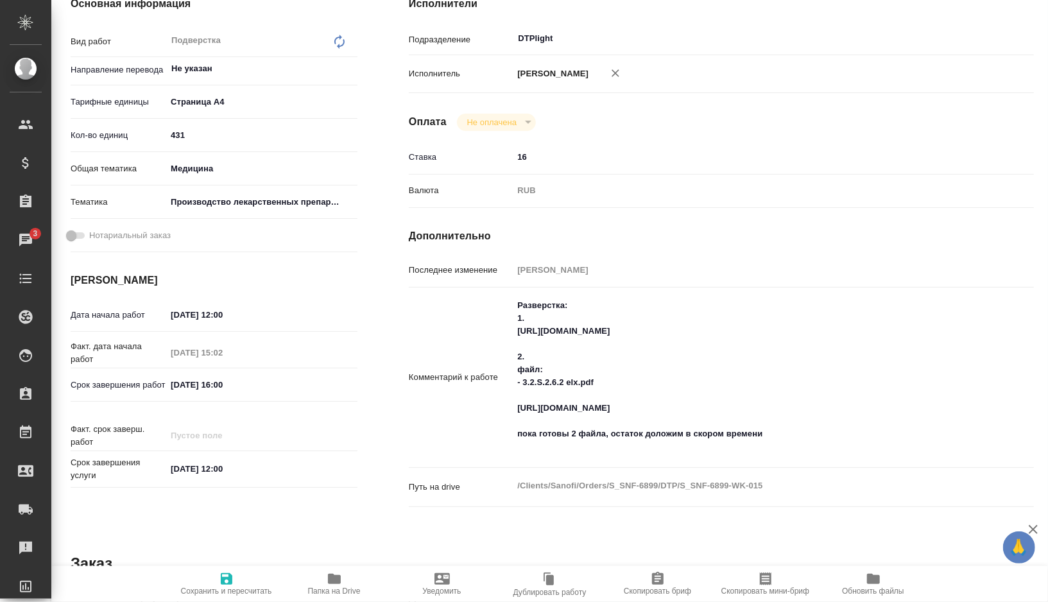
type textarea "x"
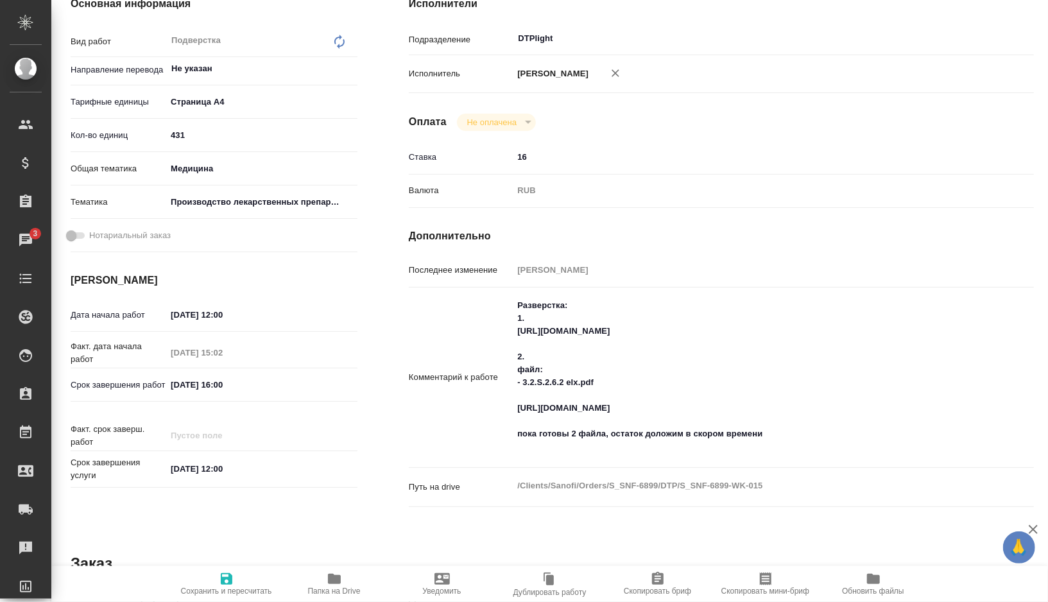
click at [339, 565] on div "Работа В работе inProgress 6896 RUB Основная информация Вид работ Подверстка x …" at bounding box center [552, 424] width 963 height 951
click at [339, 583] on icon "button" at bounding box center [334, 579] width 13 height 10
type textarea "x"
click at [576, 457] on textarea "Разверстка: 1. [URL][DOMAIN_NAME] 2. файл: - 3.2.S.2.6.2 elx.pdf [URL][DOMAIN_N…" at bounding box center [747, 375] width 469 height 163
type textarea "x"
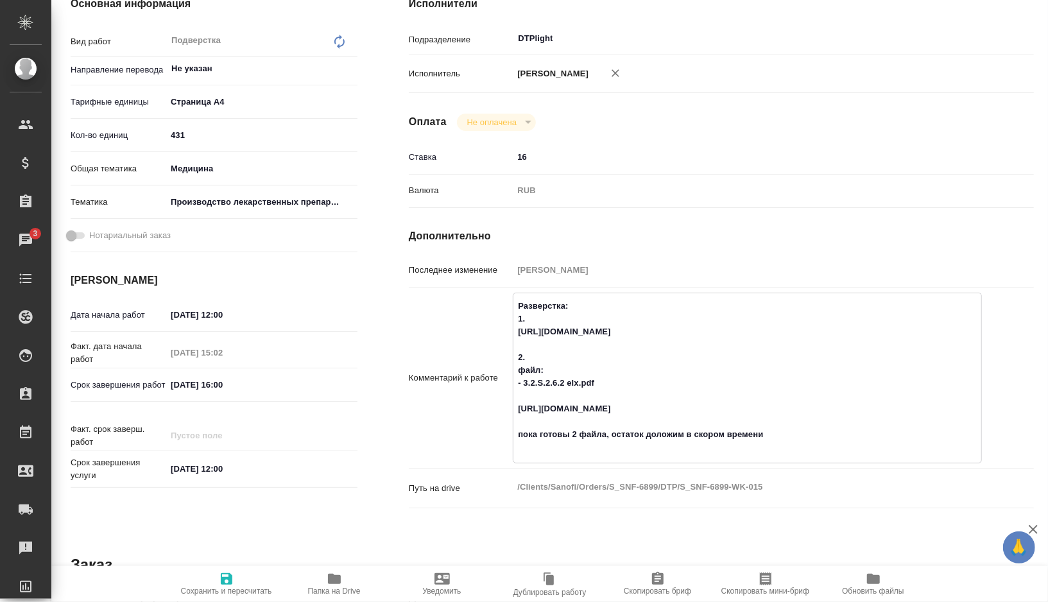
type textarea "Разверстка: 1. [URL][DOMAIN_NAME] 2. файл: - 3.2.S.2.6.2 elx.pdf [URL][DOMAIN_N…"
type textarea "x"
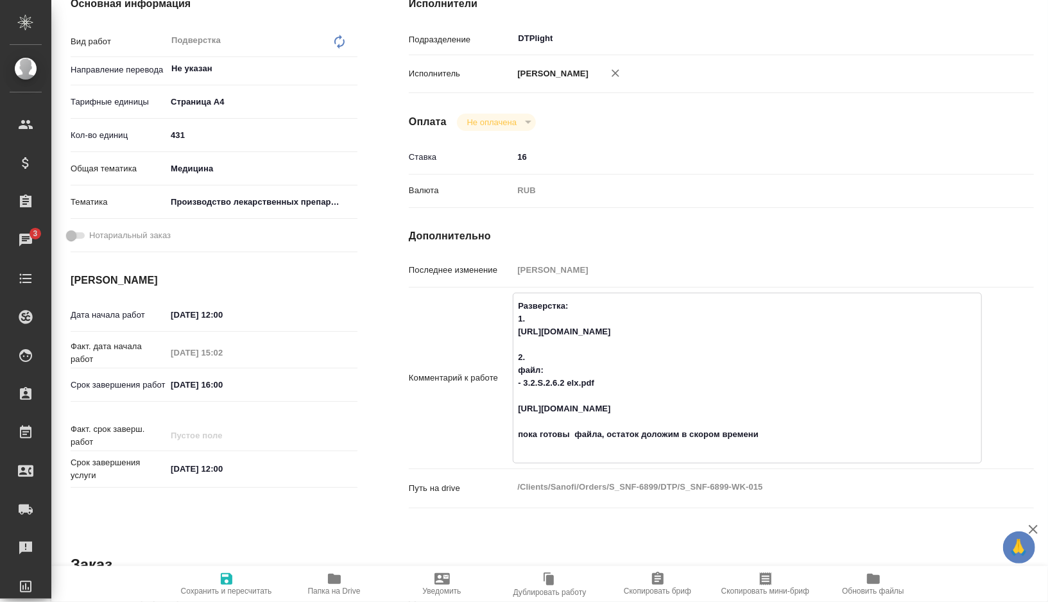
type textarea "x"
type textarea "Разверстка: 1. [URL][DOMAIN_NAME] 2. файл: - 3.2.S.2.6.2 elx.pdf [URL][DOMAIN_N…"
type textarea "x"
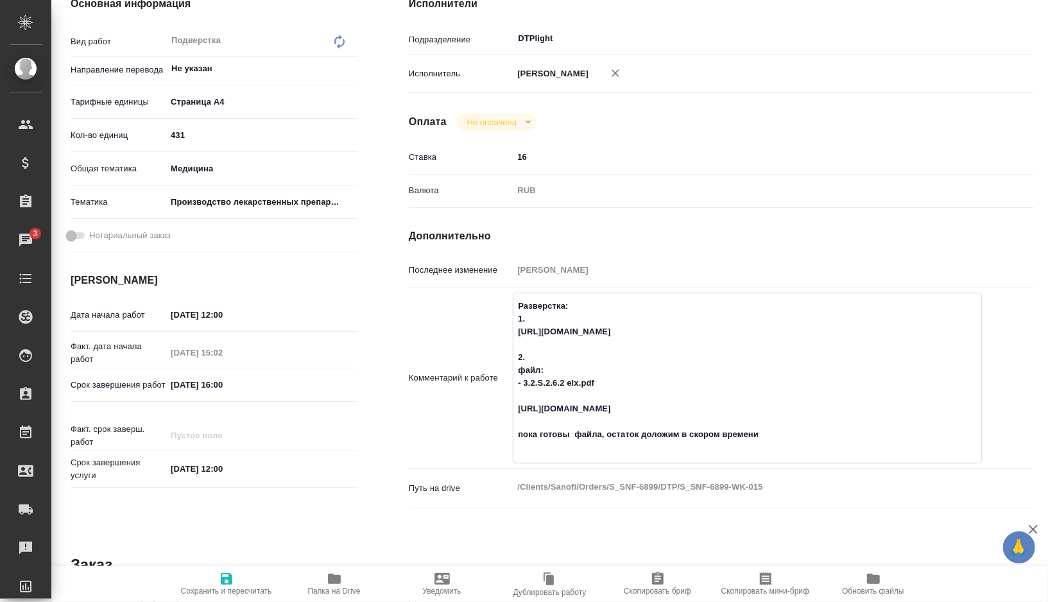
type textarea "x"
type textarea "Разверстка: 1. [URL][DOMAIN_NAME] 2. файл: - 3.2.S.2.6.2 elx.pdf [URL][DOMAIN_N…"
type textarea "x"
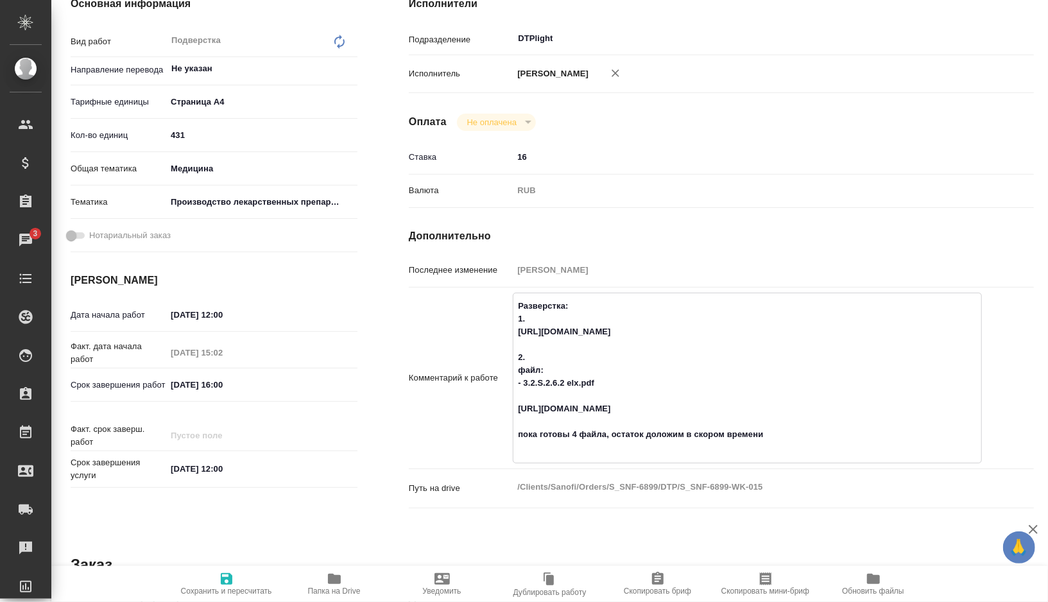
type textarea "x"
type textarea "Разверстка: 1. [URL][DOMAIN_NAME] 2. файл: - 3.2.S.2.6.2 elx.pdf [URL][DOMAIN_N…"
type textarea "x"
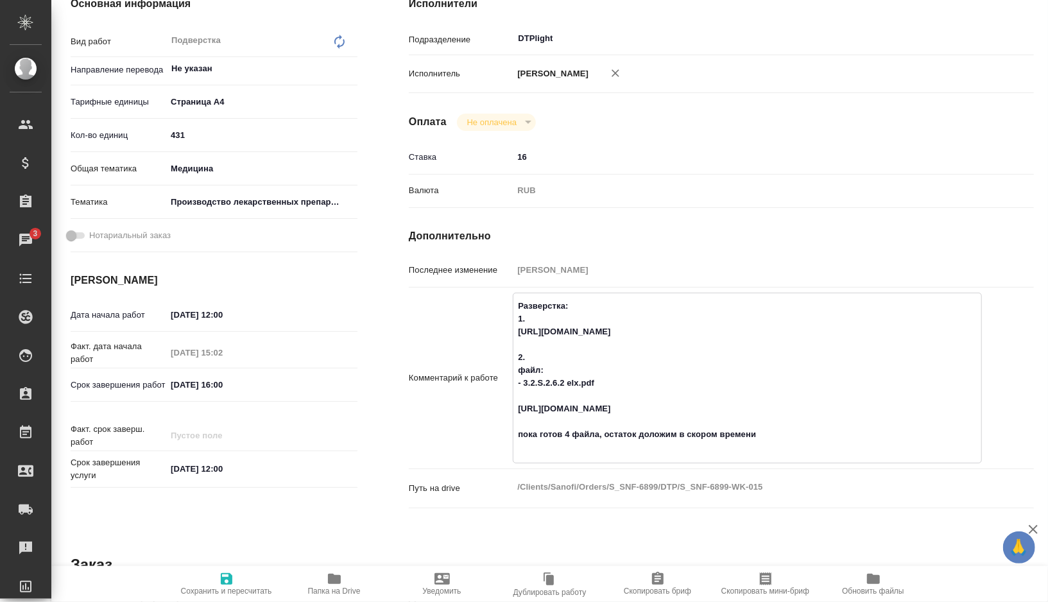
type textarea "x"
type textarea "Разверстка: 1. [URL][DOMAIN_NAME] 2. файл: - 3.2.S.2.6.2 elx.pdf [URL][DOMAIN_N…"
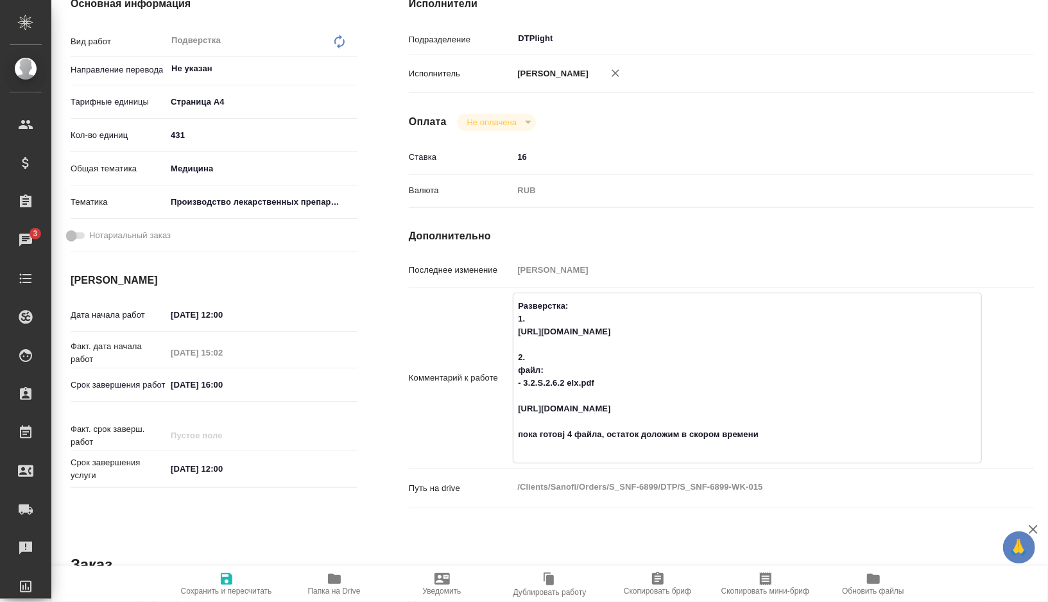
type textarea "x"
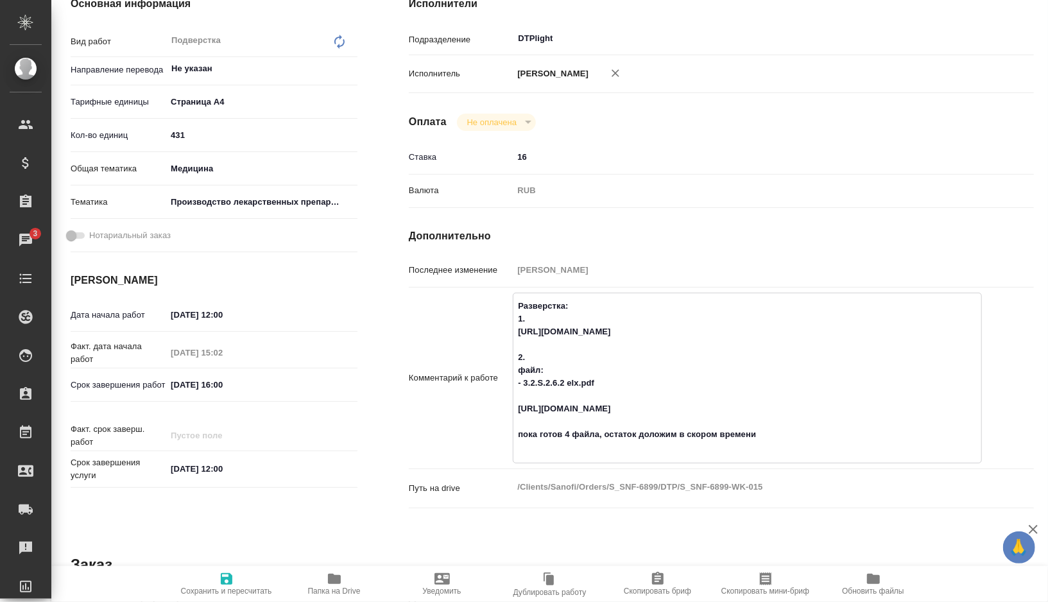
type textarea "Разверстка: 1. [URL][DOMAIN_NAME] 2. файл: - 3.2.S.2.6.2 elx.pdf [URL][DOMAIN_N…"
type textarea "x"
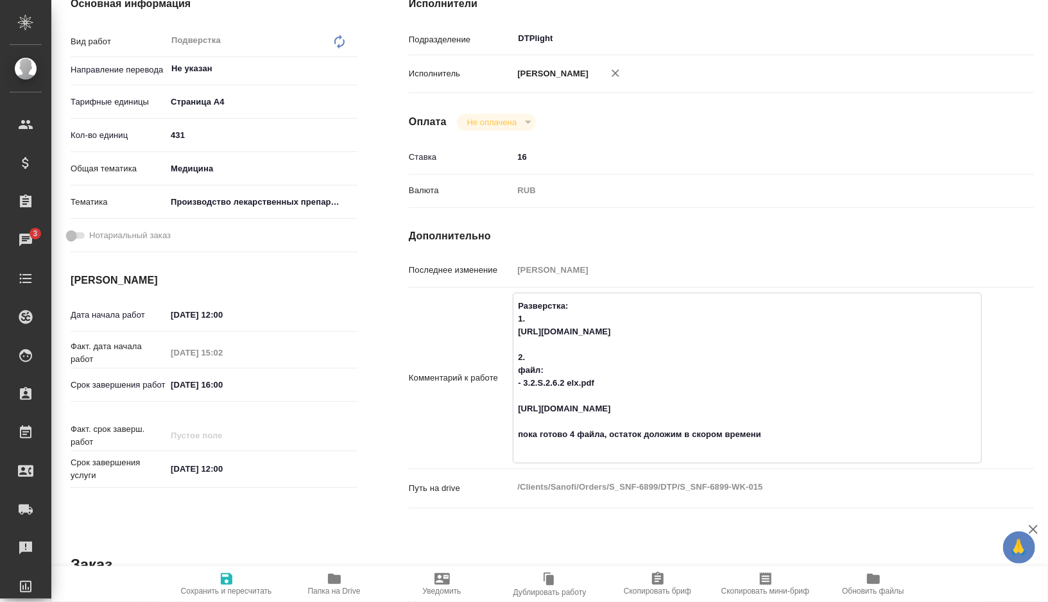
type textarea "Разверстка: 1. [URL][DOMAIN_NAME] 2. файл: - 3.2.S.2.6.2 elx.pdf [URL][DOMAIN_N…"
type textarea "x"
click at [224, 571] on icon "button" at bounding box center [226, 578] width 15 height 15
type textarea "x"
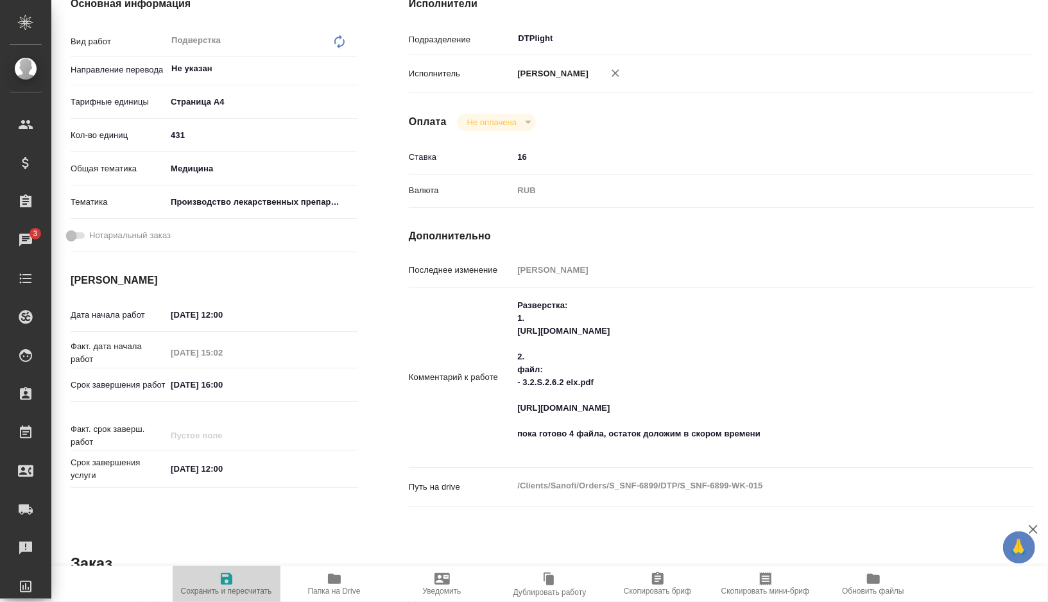
type textarea "x"
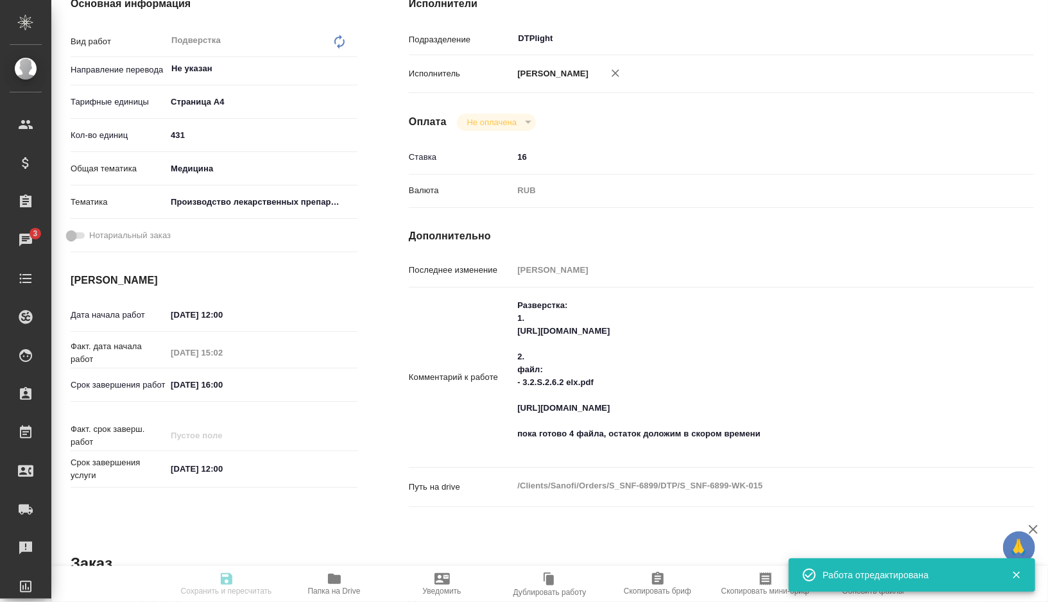
type textarea "x"
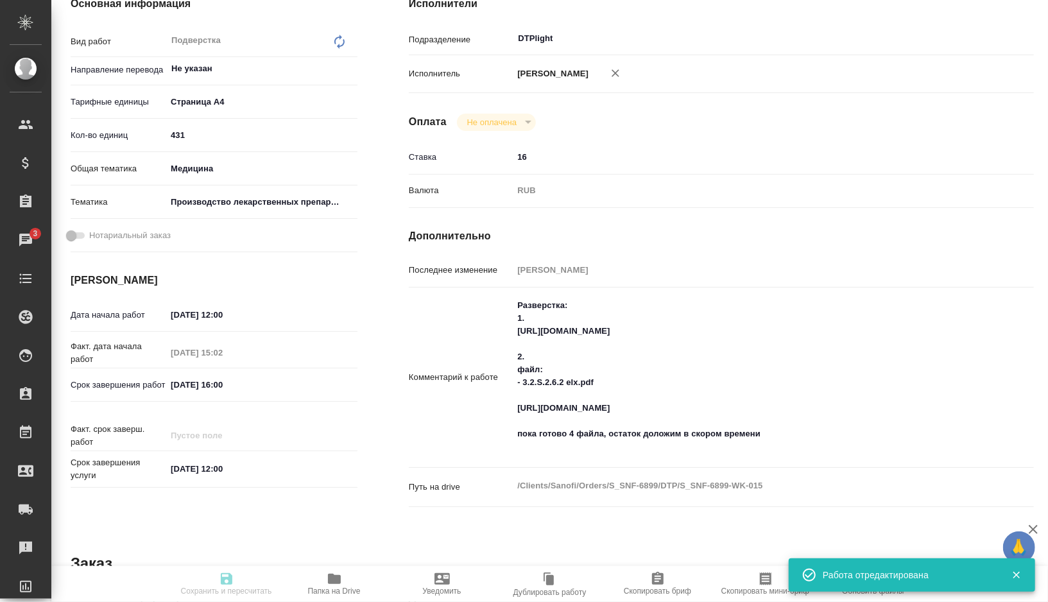
type input "inProgress"
type textarea "Подверстка"
type textarea "x"
type input "Не указан"
type input "5f036ec4e16dec2d6b59c8ff"
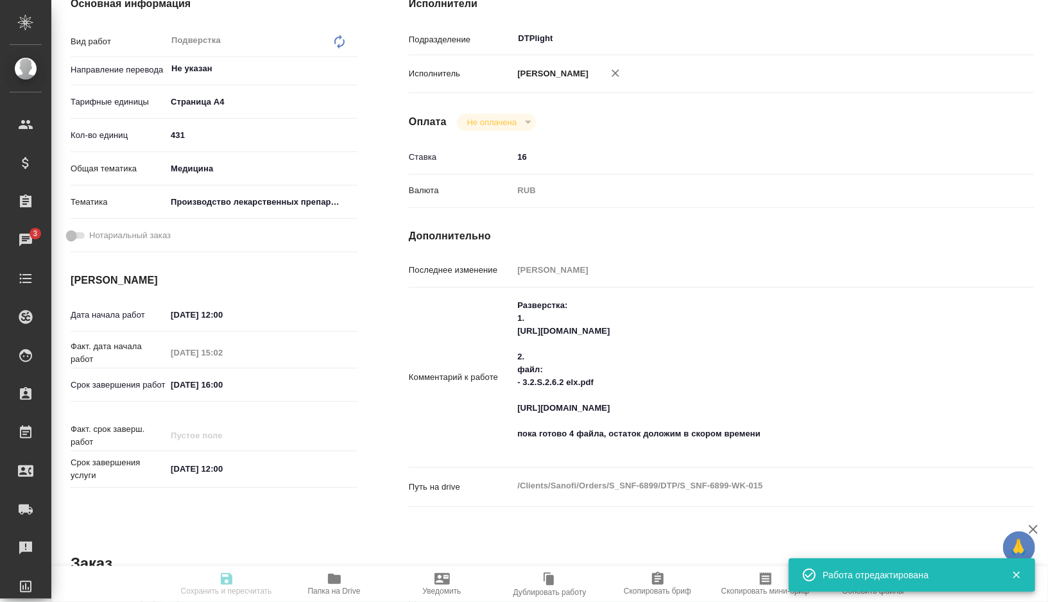
type input "431"
type input "med"
type input "614982fec5ecbb70f805293f"
type input "[DATE] 12:00"
type input "[DATE] 15:02"
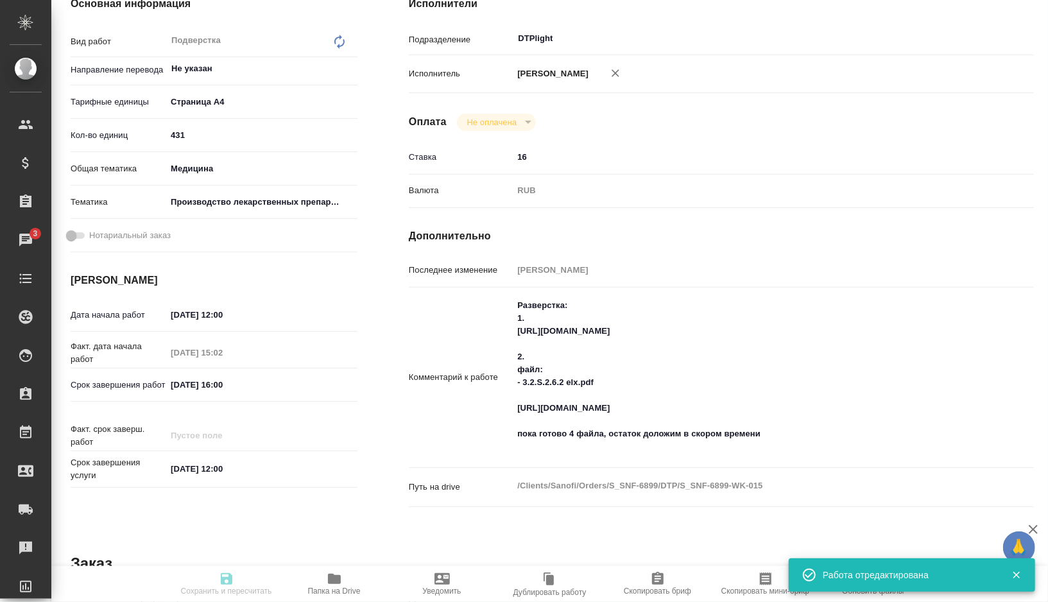
type input "[DATE] 16:00"
type input "[DATE] 12:00"
type input "DTPlight"
type input "notPayed"
type input "16"
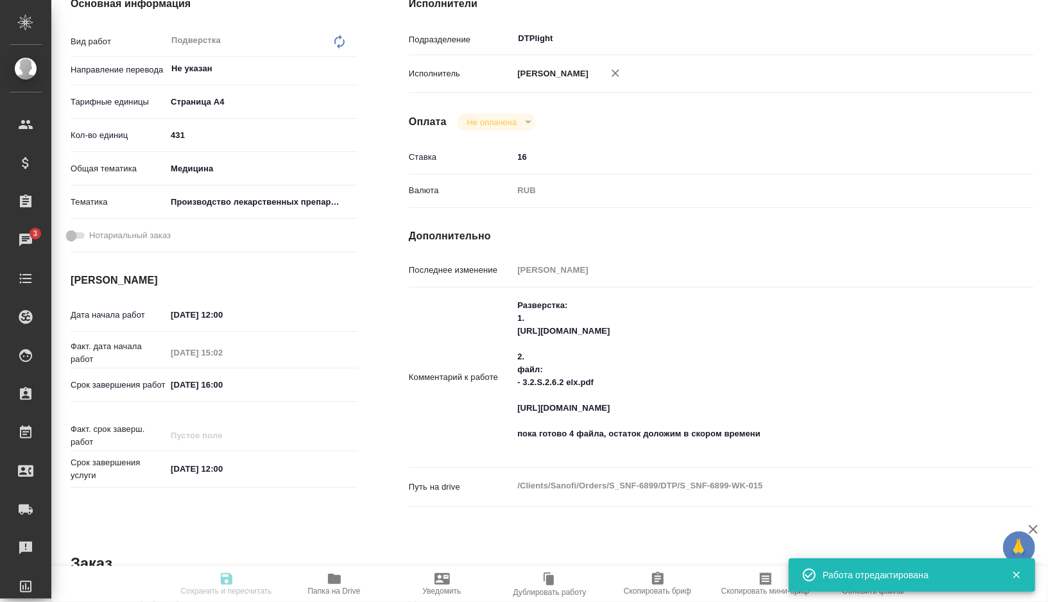
type input "RUB"
type input "[PERSON_NAME]"
type textarea "Разверстка: 1. [URL][DOMAIN_NAME] 2. файл: - 3.2.S.2.6.2 elx.pdf [URL][DOMAIN_N…"
type textarea "x"
type textarea "/Clients/Sanofi/Orders/S_SNF-6899/DTP/S_SNF-6899-WK-015"
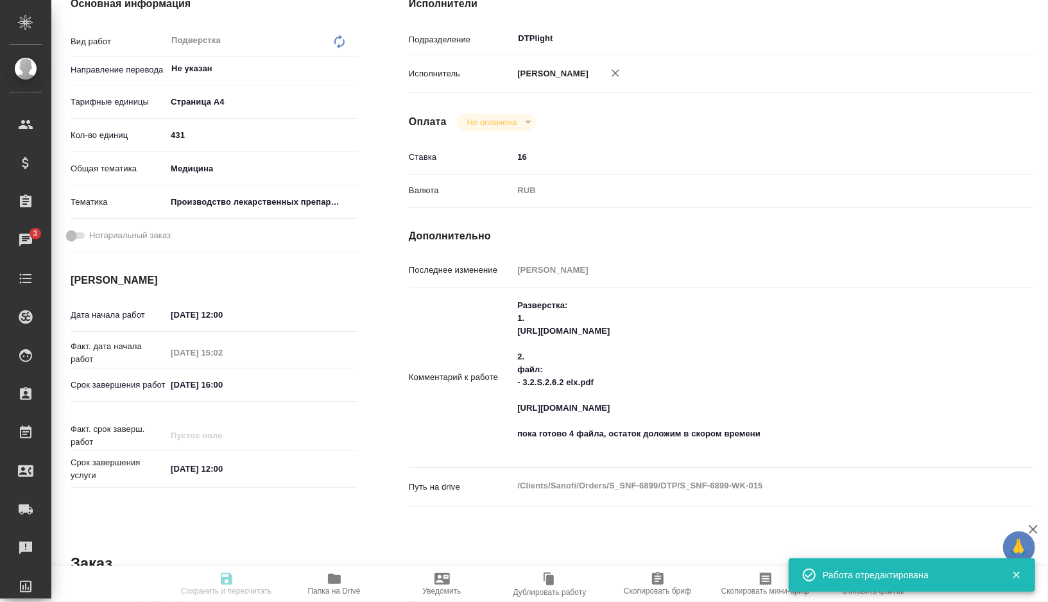
type textarea "x"
type input "S_SNF-6899"
type input "E005860250"
type input "Восстановление сложного макета с частичным соответствием оформлению оригинала"
type input "Приемка разверстки, Подверстка, Приемка подверстки, Восстановление макета средн…"
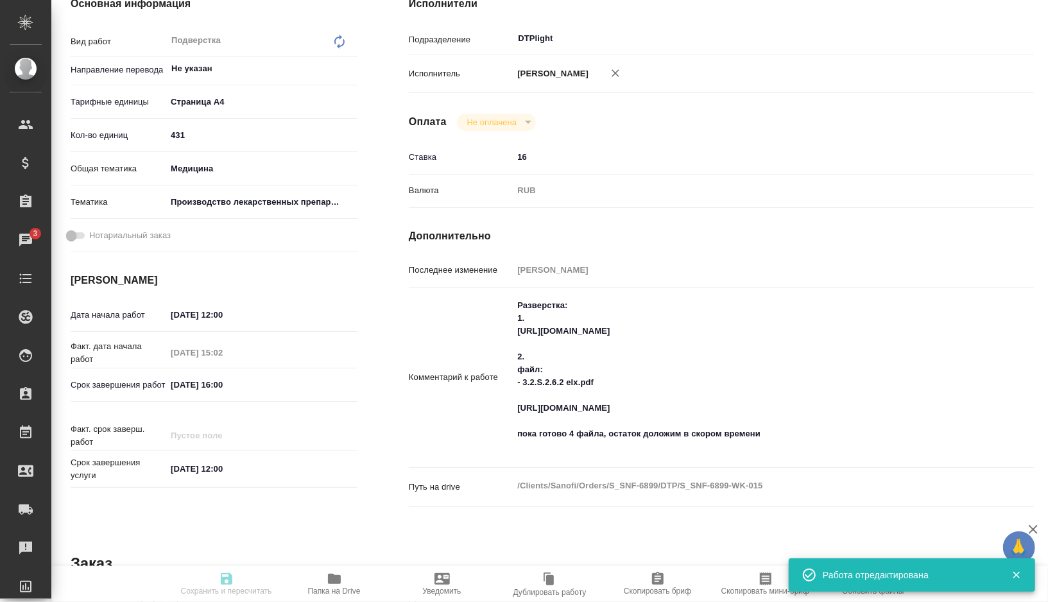
type input "[PERSON_NAME]"
type input "/Clients/Sanofi/Orders/S_SNF-6899"
type textarea "x"
type textarea "[MEDICAL_DATA] SDD - ивакафтор, высушенная распылением дисперсия tezacaftor SDD…"
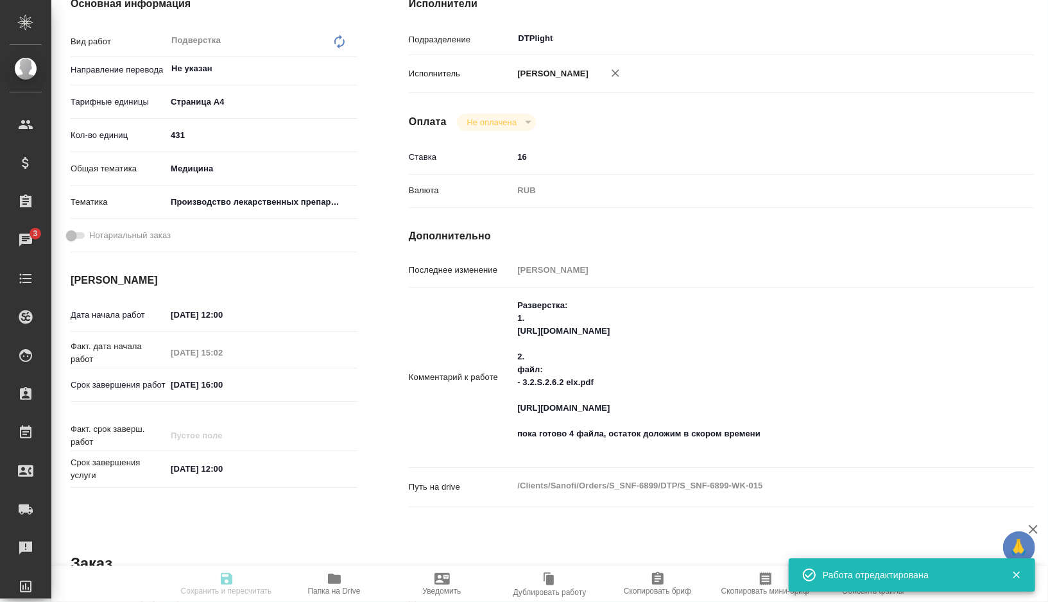
type textarea "x"
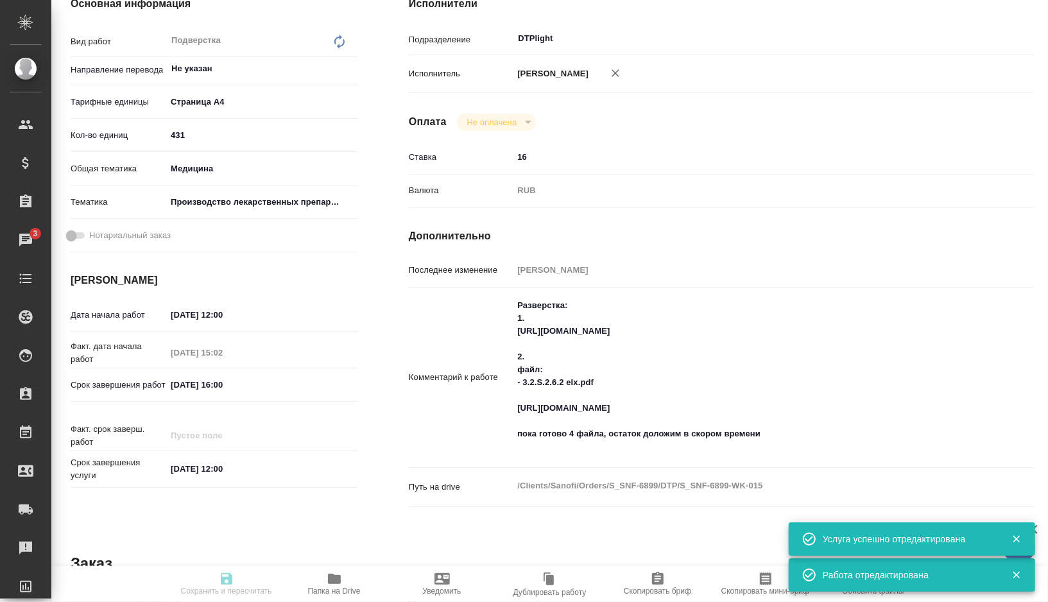
type textarea "x"
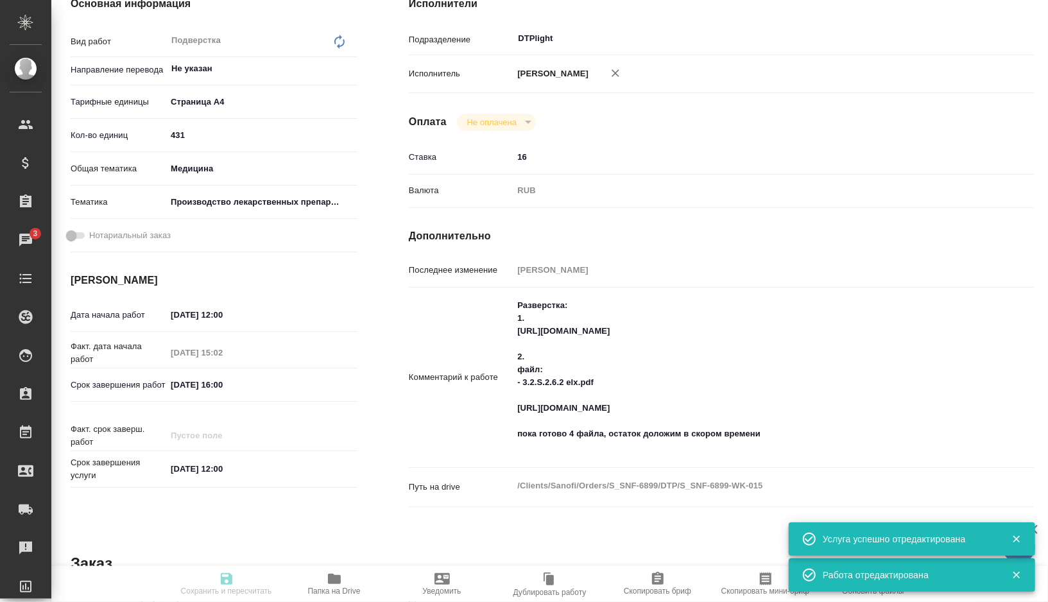
type textarea "x"
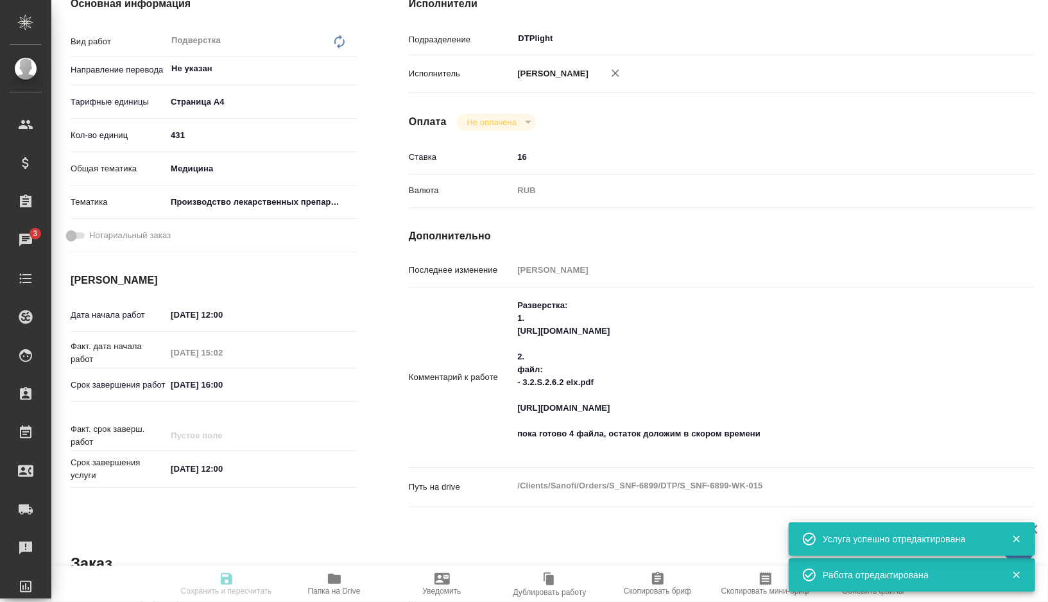
type textarea "x"
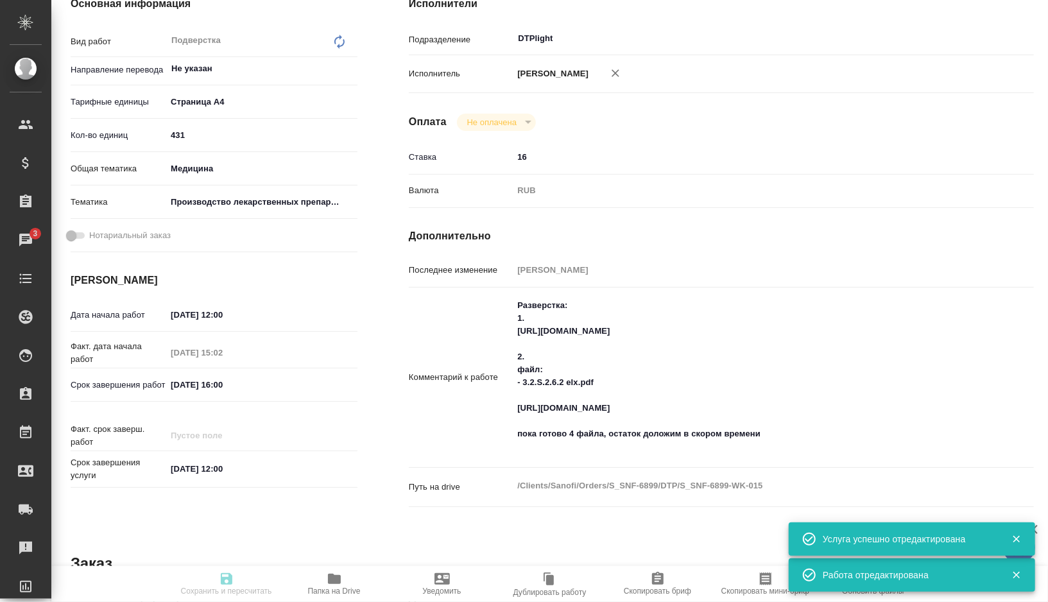
type textarea "x"
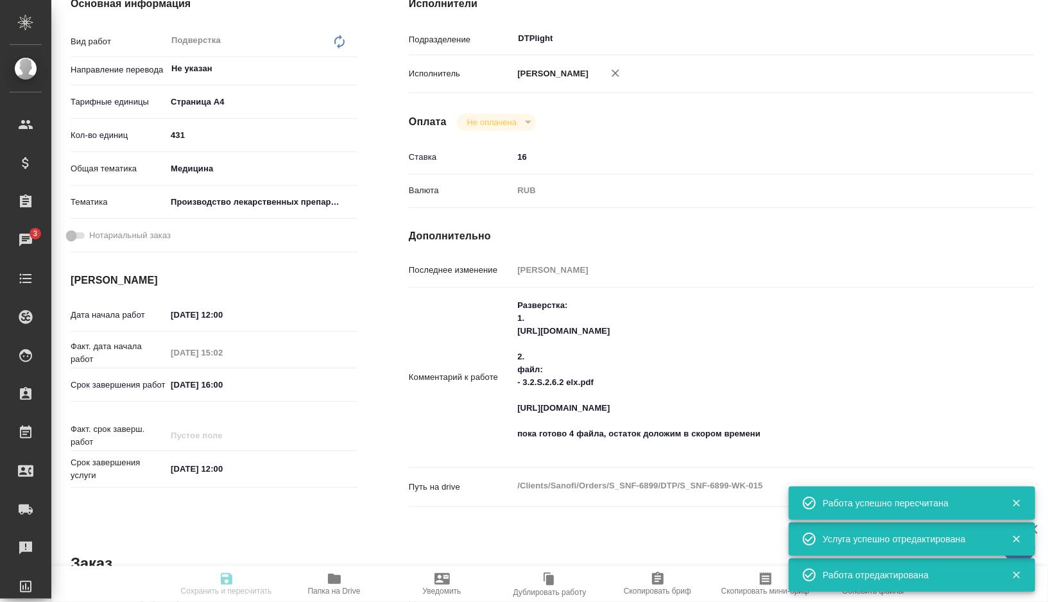
type textarea "x"
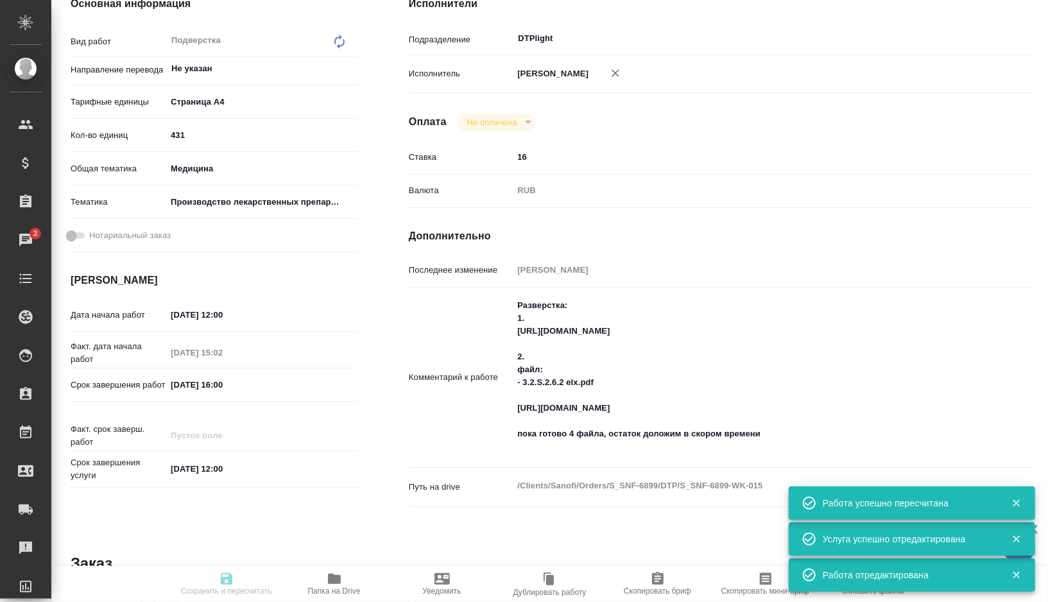
type input "inProgress"
type textarea "Подверстка"
type textarea "x"
type input "Не указан"
type input "5f036ec4e16dec2d6b59c8ff"
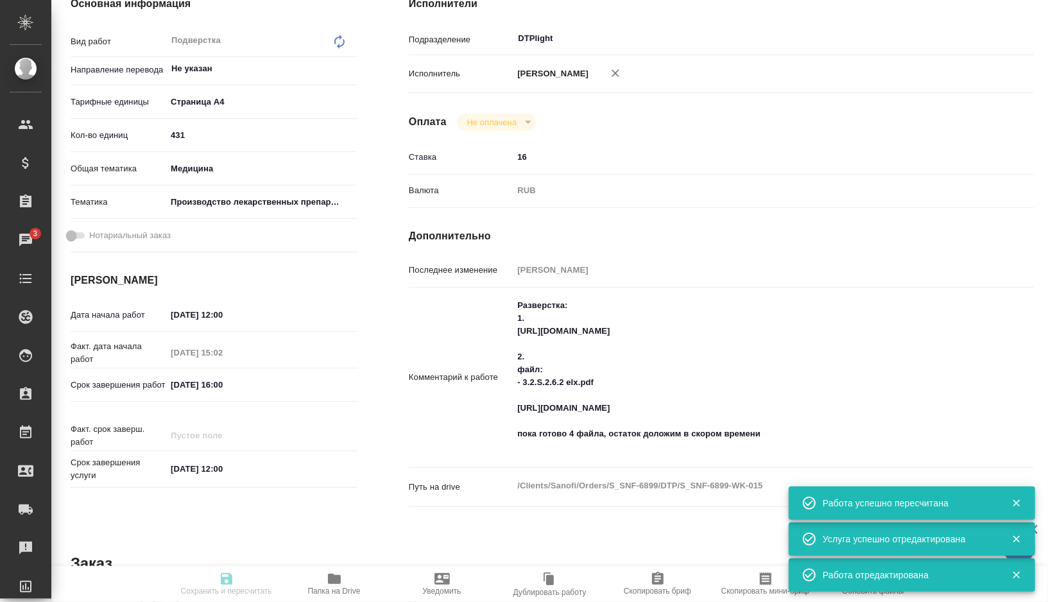
type input "431"
type input "med"
type input "614982fec5ecbb70f805293f"
type input "[DATE] 12:00"
type input "[DATE] 15:02"
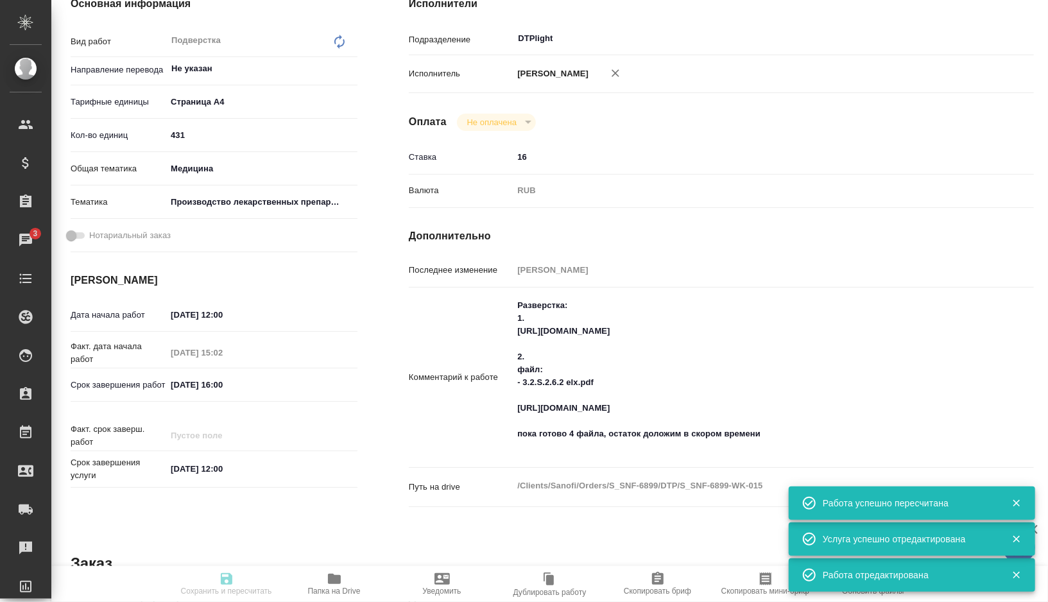
type input "[DATE] 16:00"
type input "[DATE] 12:00"
type input "DTPlight"
type input "notPayed"
type input "16"
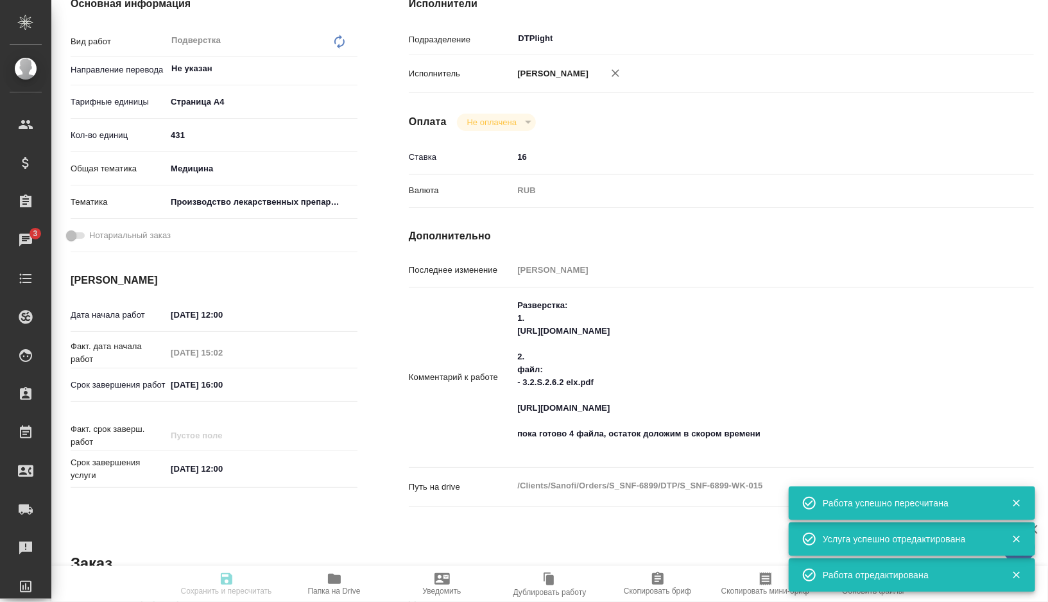
type input "RUB"
type input "[PERSON_NAME]"
type textarea "Разверстка: 1. [URL][DOMAIN_NAME] 2. файл: - 3.2.S.2.6.2 elx.pdf [URL][DOMAIN_N…"
type textarea "x"
type textarea "/Clients/Sanofi/Orders/S_SNF-6899/DTP/S_SNF-6899-WK-015"
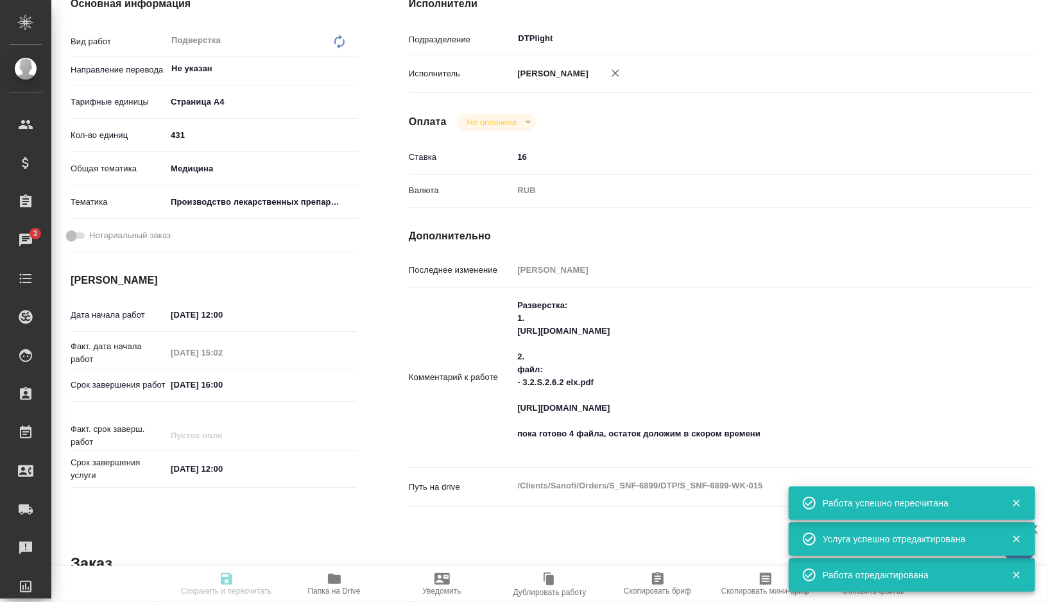
type textarea "x"
type input "S_SNF-6899"
type input "E005860250"
type input "Восстановление сложного макета с частичным соответствием оформлению оригинала"
type input "Приемка разверстки, Подверстка, Приемка подверстки, Восстановление макета средн…"
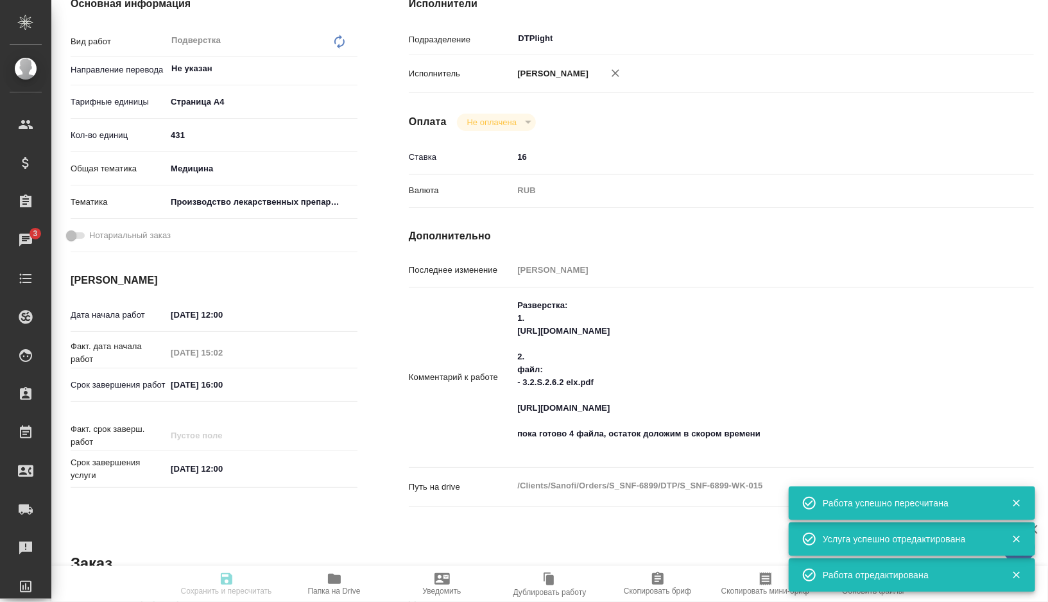
type input "[PERSON_NAME]"
type input "/Clients/Sanofi/Orders/S_SNF-6899"
type textarea "x"
type textarea "[MEDICAL_DATA] SDD - ивакафтор, высушенная распылением дисперсия tezacaftor SDD…"
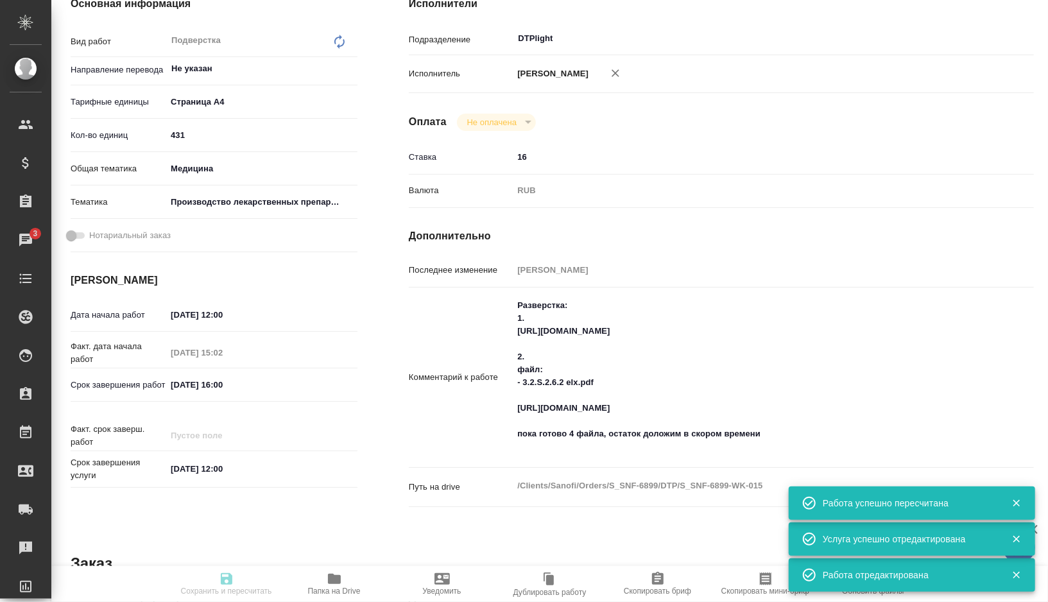
type textarea "x"
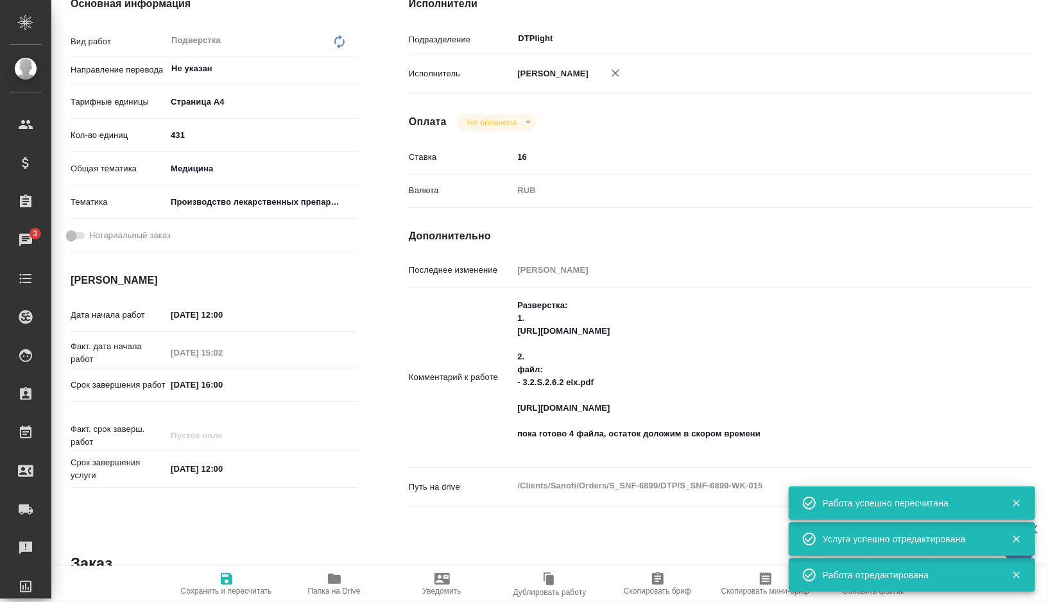
type textarea "x"
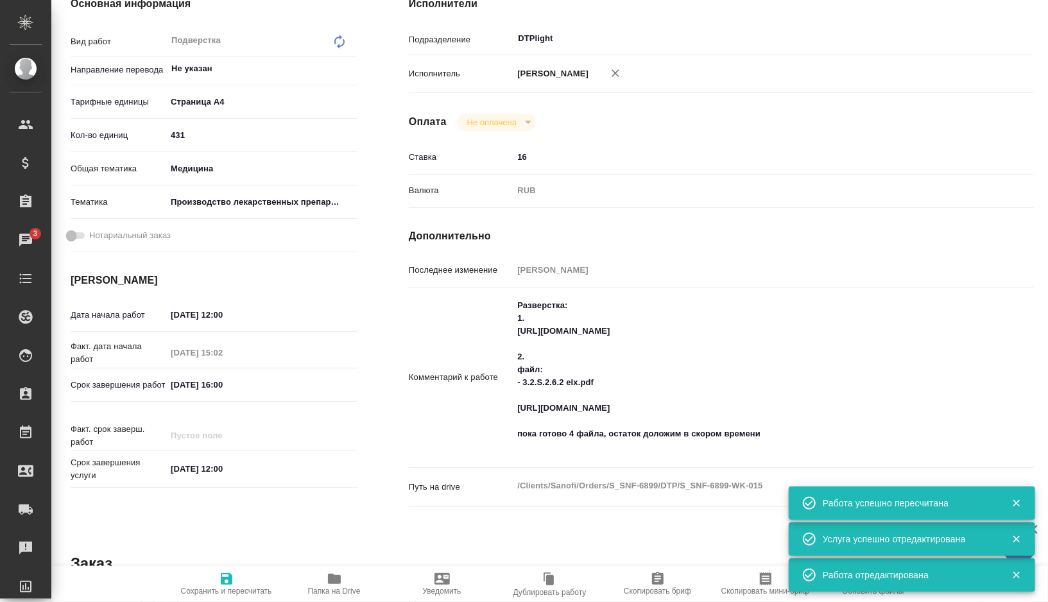
type textarea "x"
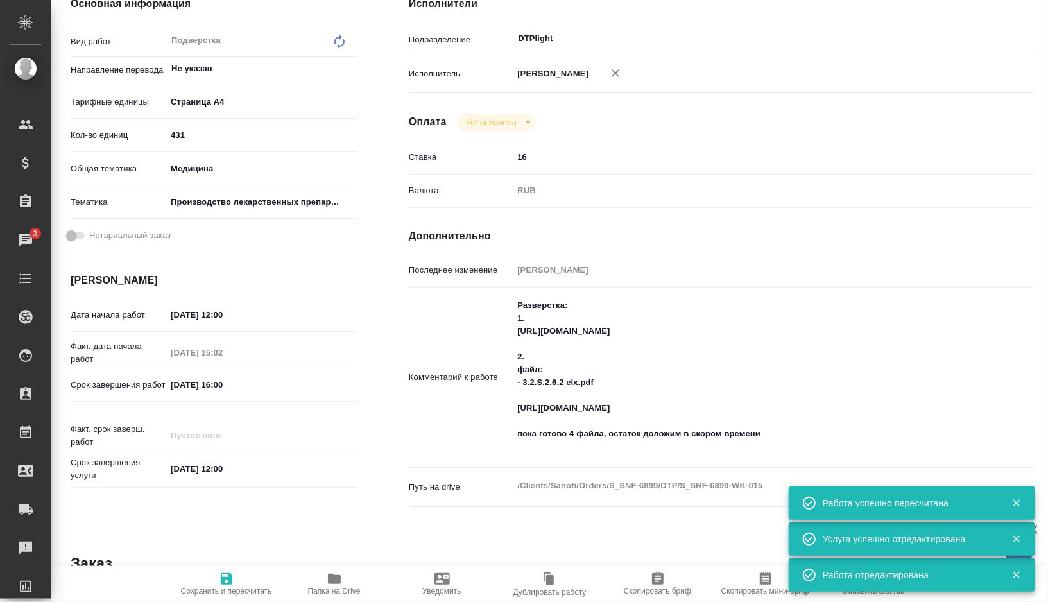
type textarea "x"
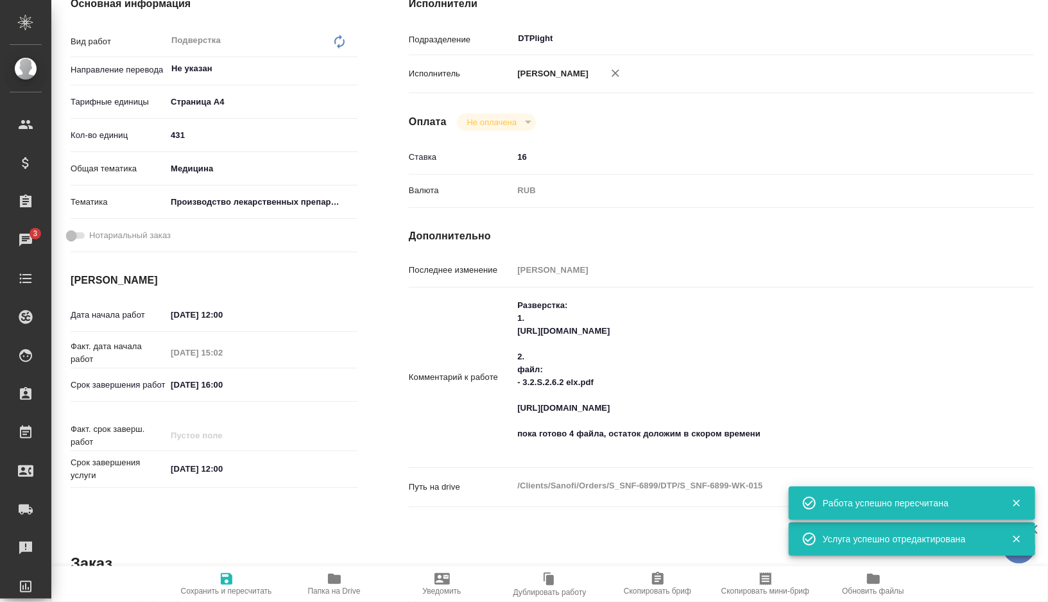
click at [226, 387] on input "[DATE] 16:00" at bounding box center [222, 384] width 112 height 19
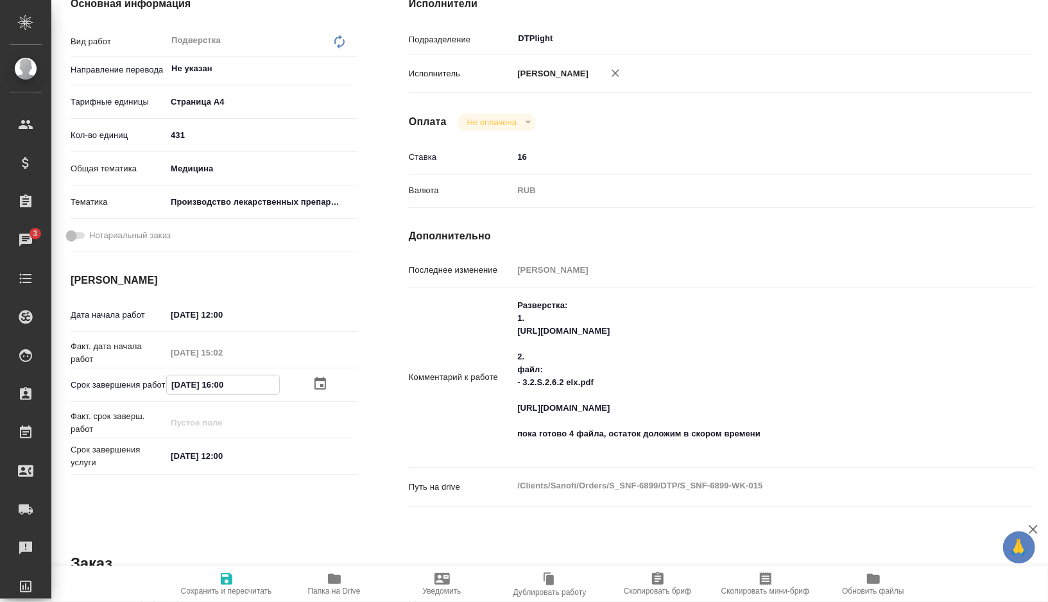
type input "[DATE] 10:0_"
type textarea "x"
click at [221, 586] on span "Сохранить и пересчитать" at bounding box center [226, 590] width 91 height 9
